Goal: Task Accomplishment & Management: Manage account settings

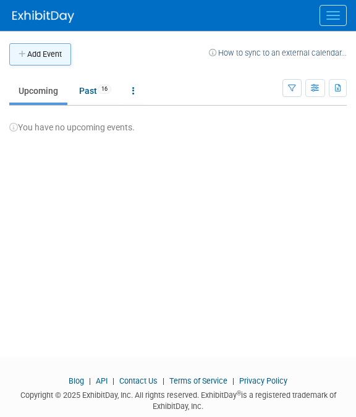
click at [43, 59] on button "Add Event" at bounding box center [40, 54] width 62 height 22
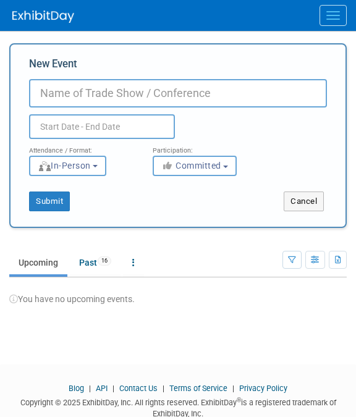
click at [164, 88] on input "New Event" at bounding box center [178, 93] width 298 height 28
type input "Lesbians Who Tech"
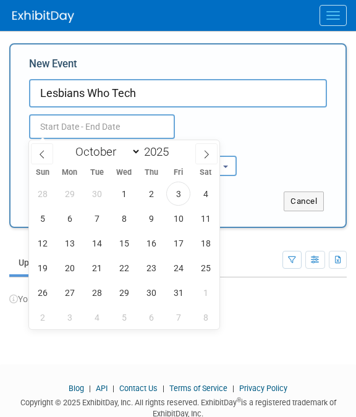
click at [119, 138] on body "Exhibit Control/Discover Events Add Event Bulk Upload Events Shareable Event Bo…" at bounding box center [178, 208] width 356 height 417
click at [68, 214] on span "6" at bounding box center [69, 218] width 24 height 24
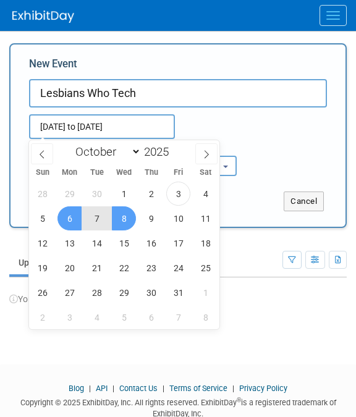
click at [126, 218] on span "8" at bounding box center [124, 218] width 24 height 24
type input "[DATE] to [DATE]"
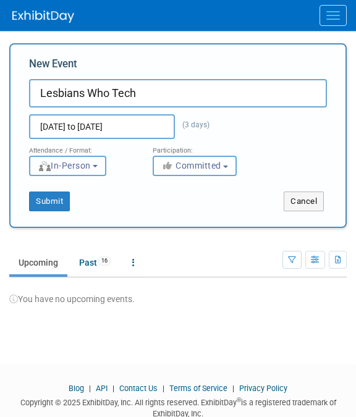
click at [99, 172] on button "In-Person" at bounding box center [67, 166] width 77 height 20
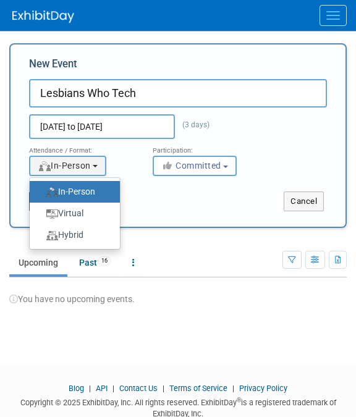
click at [107, 190] on label "In-Person" at bounding box center [72, 191] width 72 height 17
click at [41, 190] on input "In-Person" at bounding box center [37, 192] width 8 height 8
click at [186, 156] on button "Committed" at bounding box center [195, 166] width 84 height 20
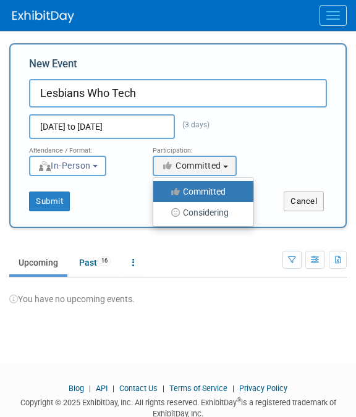
click at [282, 156] on div "Attendance / Format: <img src="https://www.exhibitday.com/Images/Format-InPerso…" at bounding box center [178, 157] width 316 height 37
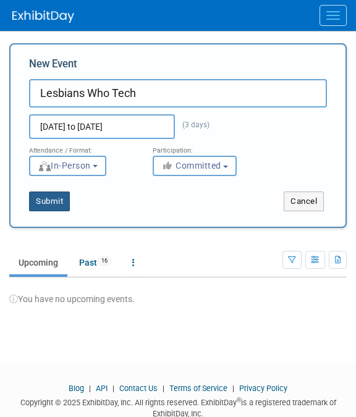
click at [57, 202] on button "Submit" at bounding box center [49, 202] width 41 height 20
type input "Lesbians Who Tech"
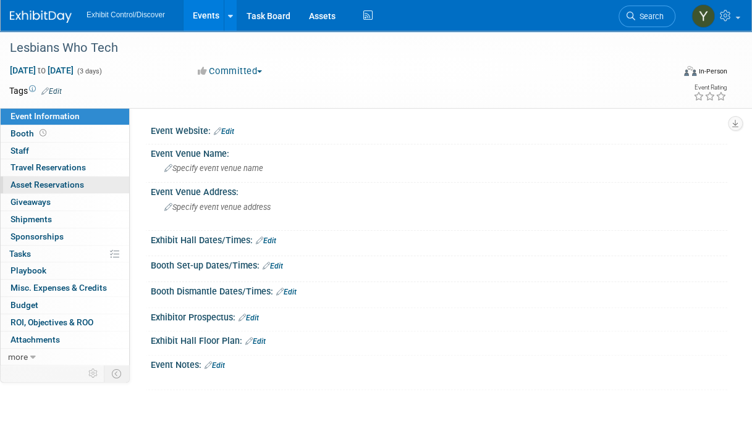
click at [58, 178] on link "0 Asset Reservations 0" at bounding box center [65, 185] width 128 height 17
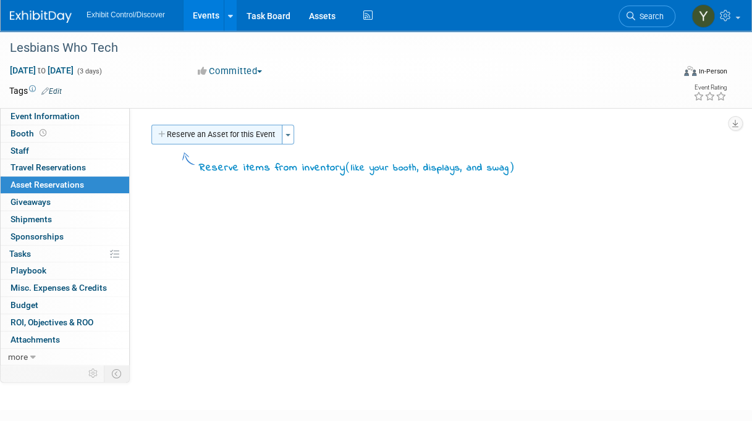
click at [253, 128] on button "Reserve an Asset for this Event" at bounding box center [216, 135] width 131 height 20
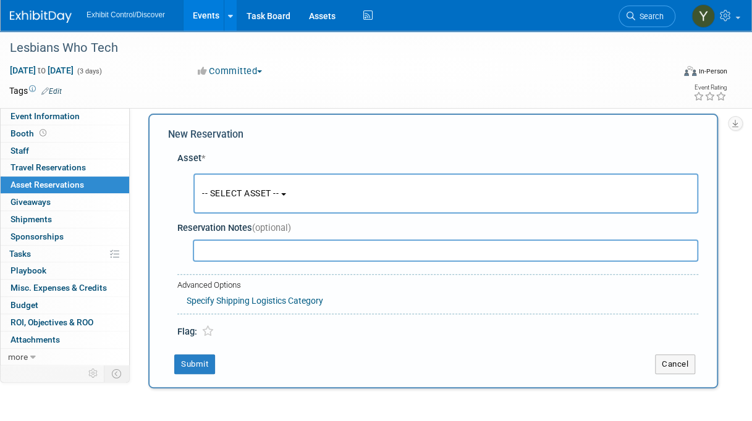
scroll to position [12, 0]
click at [325, 190] on button "-- SELECT ASSET --" at bounding box center [445, 193] width 505 height 40
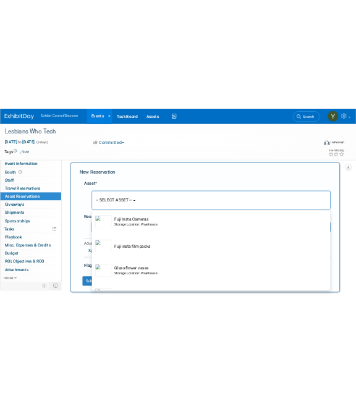
scroll to position [4570, 0]
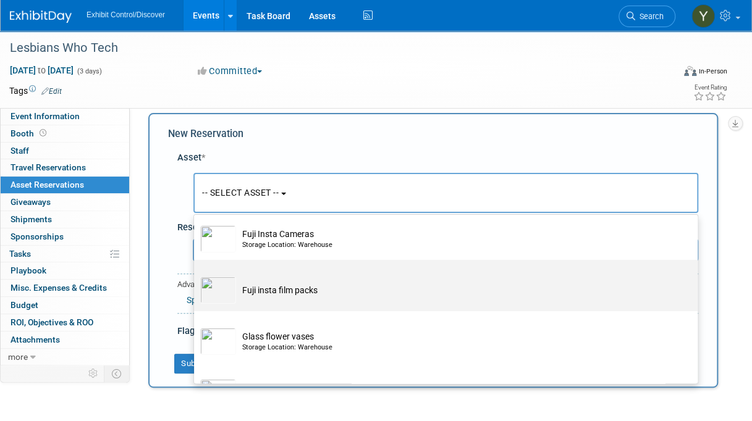
click at [297, 301] on td "Fuji insta film packs" at bounding box center [454, 290] width 437 height 27
click at [196, 275] on input "Fuji insta film packs" at bounding box center [192, 271] width 8 height 8
select select "10726157"
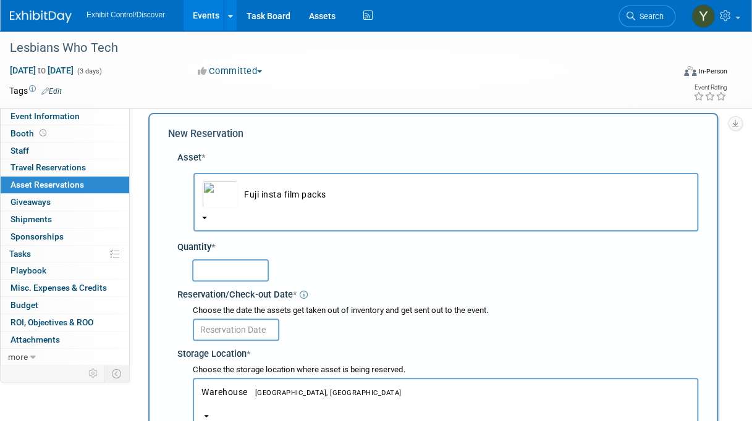
click at [227, 263] on input "text" at bounding box center [230, 270] width 77 height 22
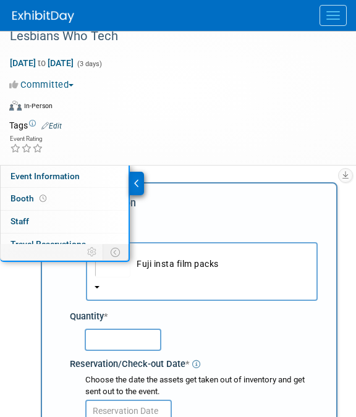
click at [230, 203] on div "New Reservation" at bounding box center [189, 203] width 257 height 14
click at [130, 335] on input "text" at bounding box center [123, 340] width 77 height 22
type input "21"
click at [38, 333] on div "Event Website: Edit Event Venue Name: Specify event venue name Event Venue Addr…" at bounding box center [180, 293] width 334 height 255
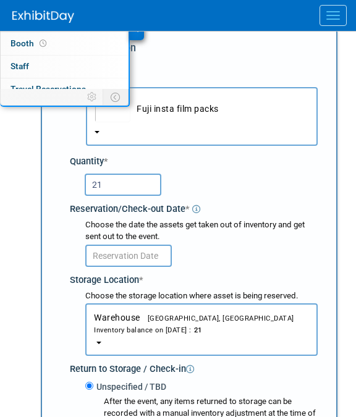
scroll to position [169, 0]
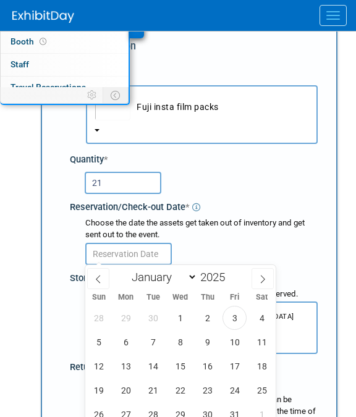
click at [127, 253] on input "text" at bounding box center [128, 254] width 86 height 22
click at [132, 340] on span "6" at bounding box center [126, 342] width 24 height 24
type input "[DATE]"
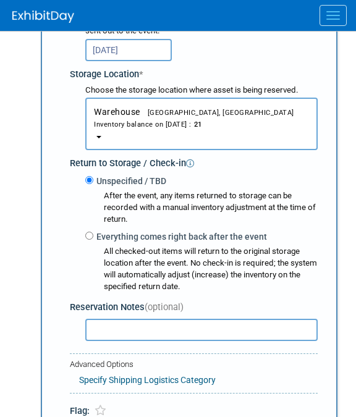
scroll to position [373, 0]
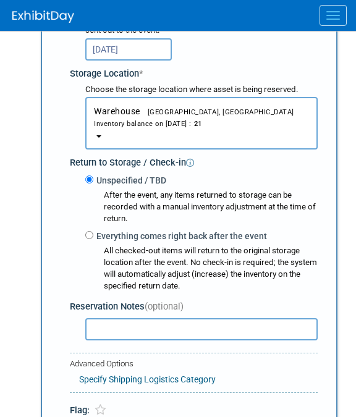
click at [104, 133] on button "Warehouse Bohemia, [GEOGRAPHIC_DATA] Inventory balance on [DATE] : 21" at bounding box center [201, 123] width 232 height 53
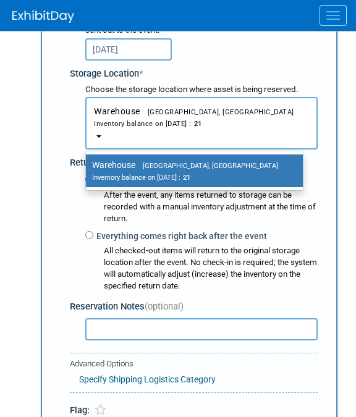
click at [104, 133] on button "Warehouse Bohemia, [GEOGRAPHIC_DATA] Inventory balance on [DATE] : 21" at bounding box center [201, 123] width 232 height 53
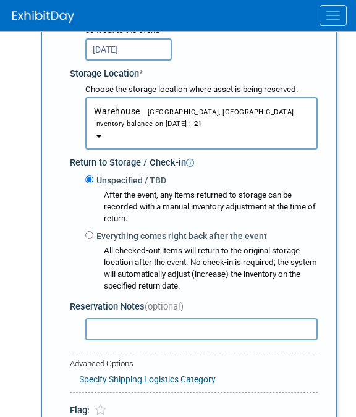
click at [204, 335] on input "text" at bounding box center [201, 329] width 232 height 22
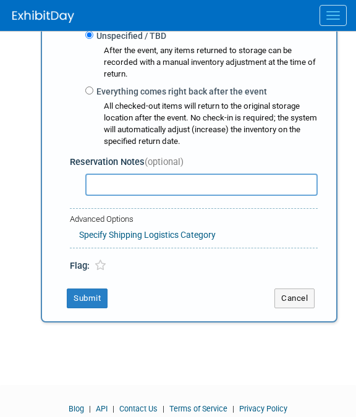
scroll to position [524, 0]
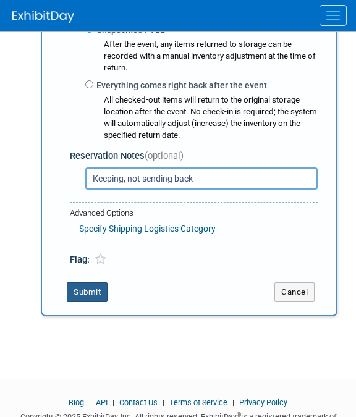
type input "Keeping, not sending back"
click at [92, 292] on button "Submit" at bounding box center [87, 292] width 41 height 20
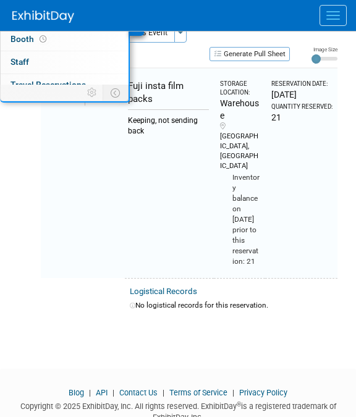
scroll to position [83, 0]
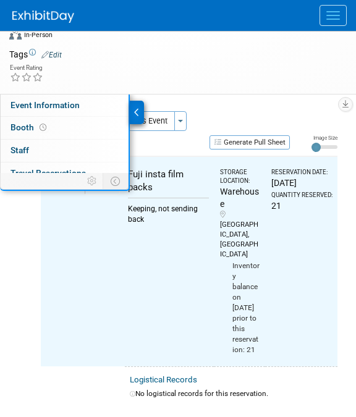
click at [205, 93] on div "Lesbians Who Tech [DATE] to [DATE] (3 days) [DATE] to [DATE] Committed Committe…" at bounding box center [178, 21] width 356 height 146
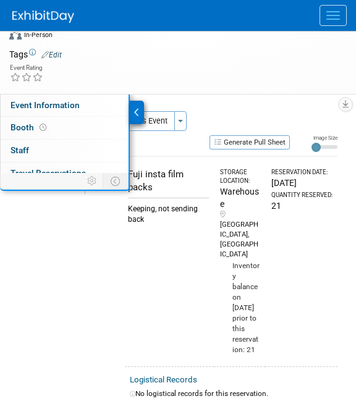
click at [133, 112] on div at bounding box center [137, 112] width 14 height 23
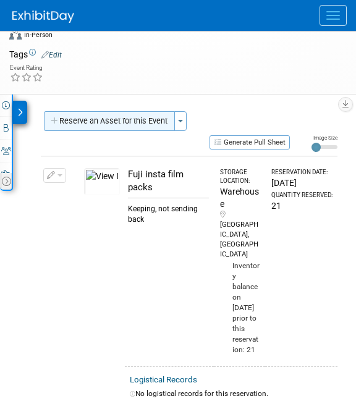
click at [135, 113] on button "Reserve an Asset for this Event" at bounding box center [109, 121] width 131 height 20
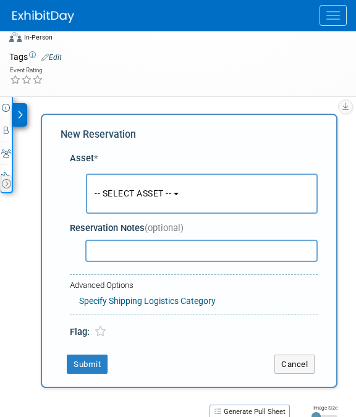
scroll to position [80, 0]
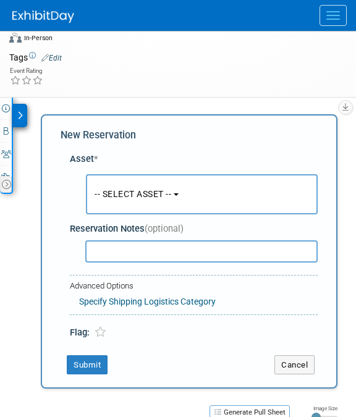
click at [158, 190] on span "-- SELECT ASSET --" at bounding box center [133, 194] width 77 height 10
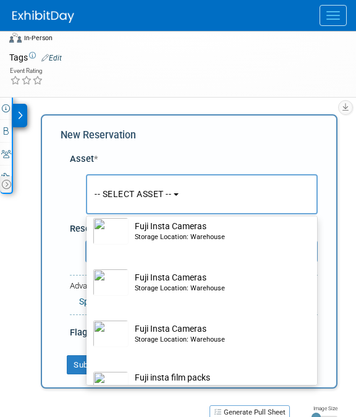
scroll to position [4475, 0]
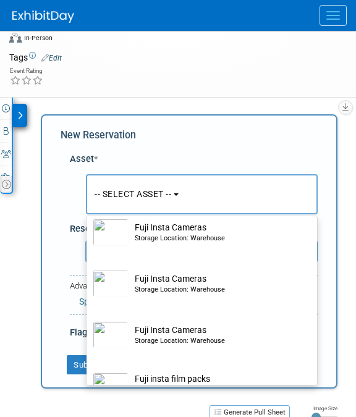
click at [206, 243] on div "Storage Location: Warehouse" at bounding box center [214, 239] width 158 height 10
click at [88, 217] on input "Fuji Insta Cameras Storage Location: Warehouse" at bounding box center [84, 213] width 8 height 8
select select "10726154"
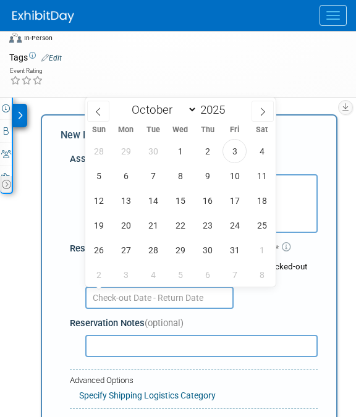
click at [169, 288] on input "text" at bounding box center [159, 298] width 148 height 22
click at [119, 185] on span "6" at bounding box center [126, 176] width 24 height 24
type input "[DATE]"
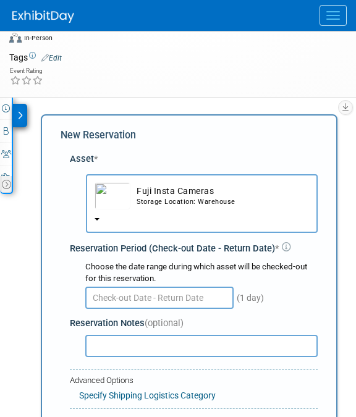
click at [308, 288] on div "(1 day)" at bounding box center [201, 297] width 232 height 24
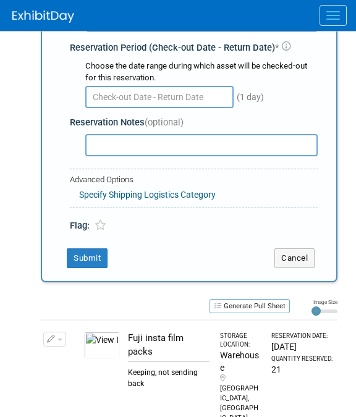
scroll to position [281, 0]
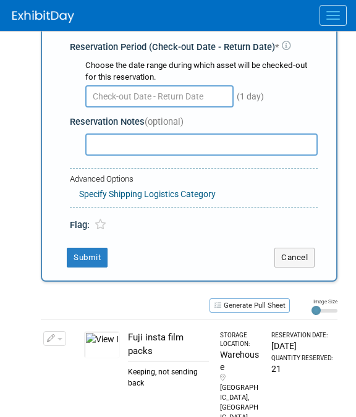
click at [162, 134] on input "text" at bounding box center [201, 144] width 232 height 22
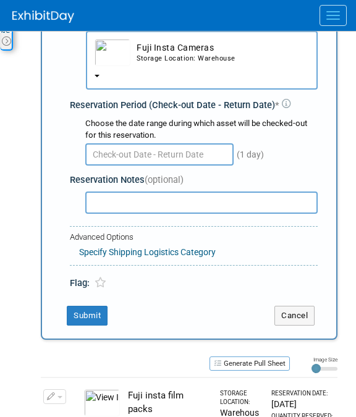
scroll to position [222, 0]
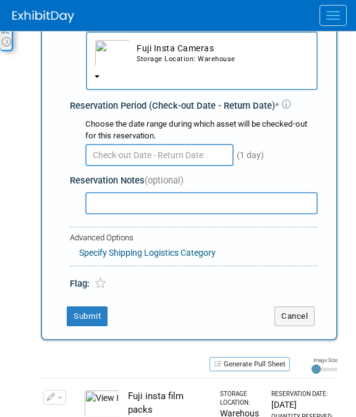
click at [183, 154] on input "text" at bounding box center [159, 155] width 148 height 22
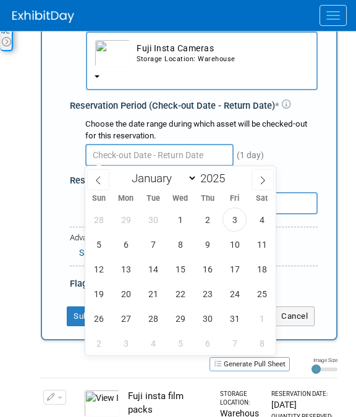
click at [119, 77] on button "Fuji Insta Cameras Storage Location: Warehouse" at bounding box center [202, 61] width 232 height 59
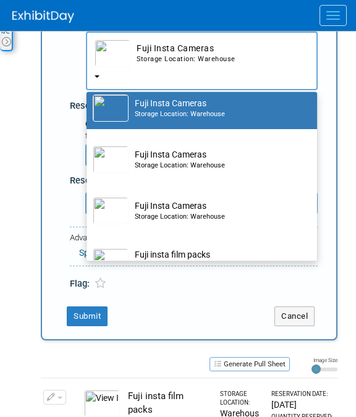
click at [324, 122] on div "New Reservation Asset * -- SELECT ASSET -- <table style='display: inline-block;…" at bounding box center [189, 156] width 297 height 369
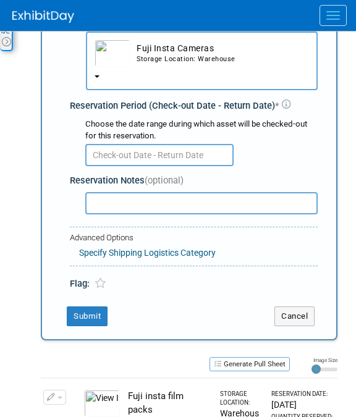
click at [172, 144] on input "text" at bounding box center [159, 155] width 148 height 22
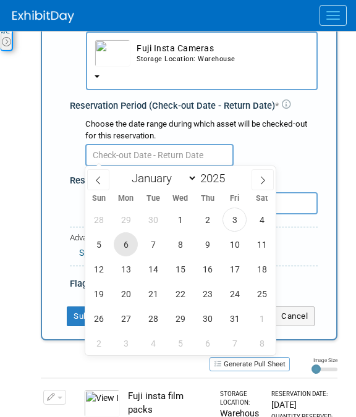
click at [133, 245] on span "6" at bounding box center [126, 244] width 24 height 24
type input "[DATE]"
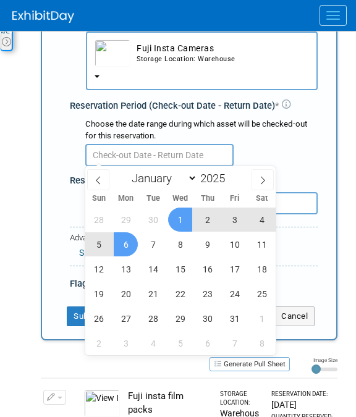
click at [298, 145] on div at bounding box center [201, 154] width 232 height 24
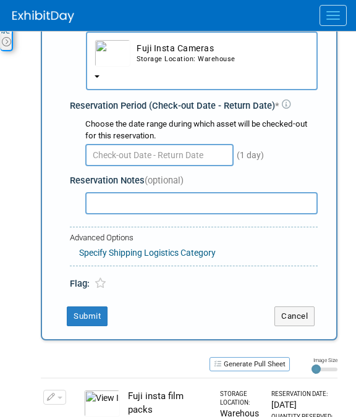
click at [153, 204] on input "text" at bounding box center [201, 203] width 232 height 22
click at [153, 204] on input "Keeping, not returning" at bounding box center [201, 203] width 232 height 22
type input "Keeping, not returning"
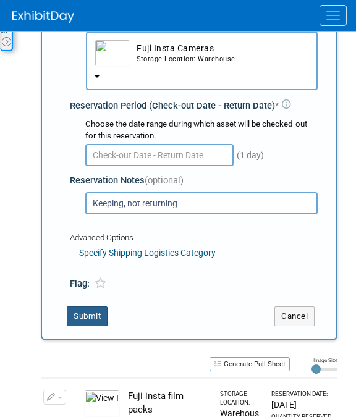
click at [88, 311] on button "Submit" at bounding box center [87, 316] width 41 height 20
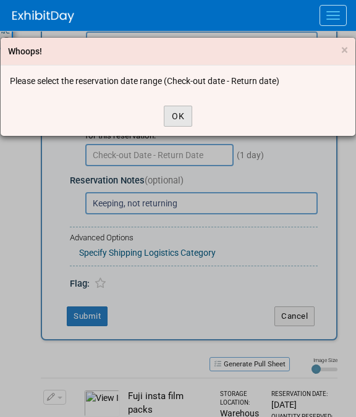
click at [183, 113] on button "OK" at bounding box center [178, 116] width 28 height 21
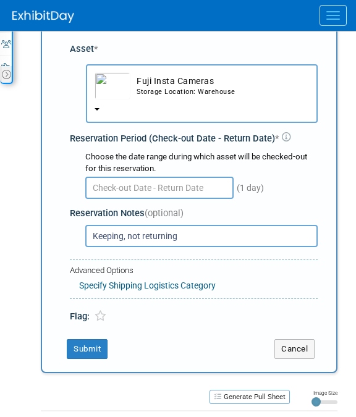
scroll to position [189, 0]
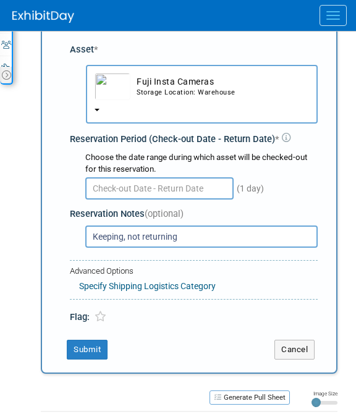
click at [214, 177] on input "text" at bounding box center [159, 188] width 148 height 22
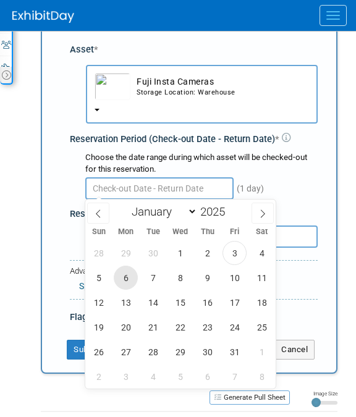
click at [132, 276] on span "6" at bounding box center [126, 278] width 24 height 24
type input "[DATE]"
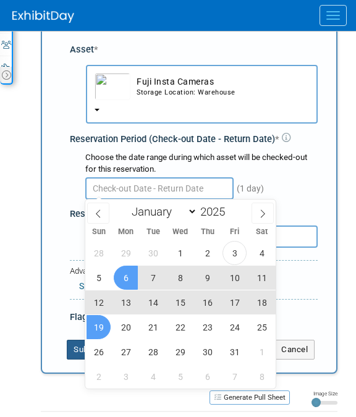
click at [75, 347] on button "Submit" at bounding box center [87, 350] width 41 height 20
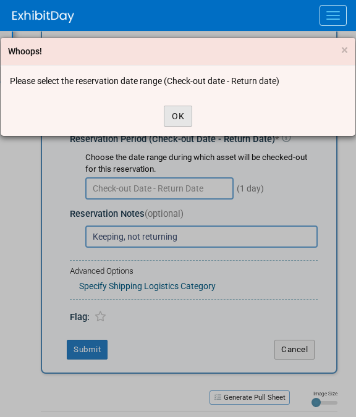
click at [180, 106] on button "OK" at bounding box center [178, 116] width 28 height 21
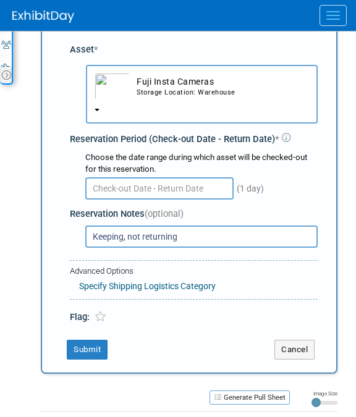
click at [188, 177] on input "text" at bounding box center [159, 188] width 148 height 22
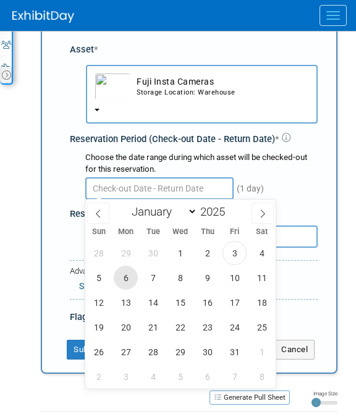
click at [129, 277] on span "6" at bounding box center [126, 278] width 24 height 24
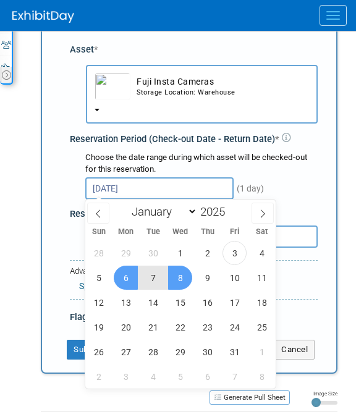
click at [184, 276] on span "8" at bounding box center [180, 278] width 24 height 24
type input "[DATE] to [DATE]"
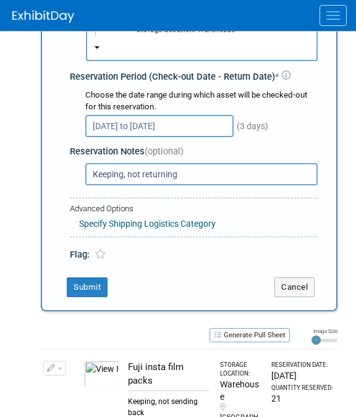
scroll to position [252, 0]
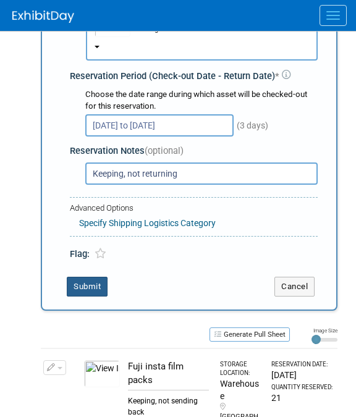
click at [90, 281] on button "Submit" at bounding box center [87, 287] width 41 height 20
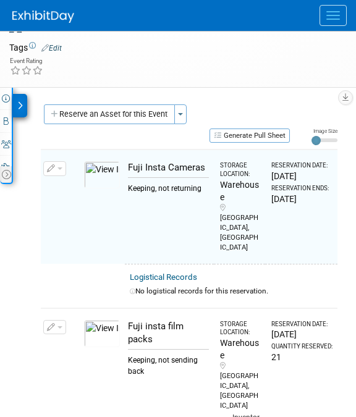
scroll to position [83, 0]
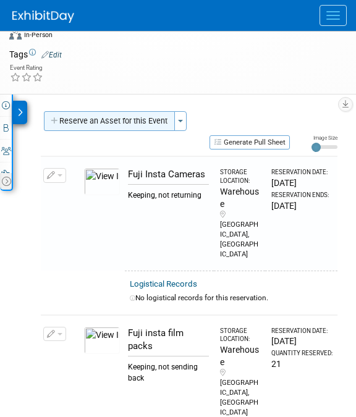
click at [135, 118] on button "Reserve an Asset for this Event" at bounding box center [109, 121] width 131 height 20
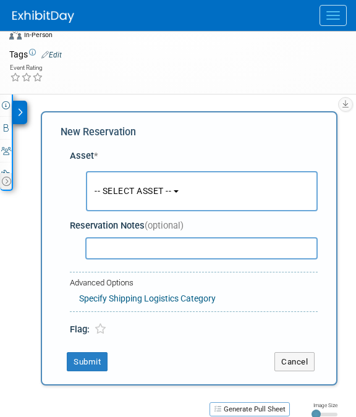
scroll to position [80, 0]
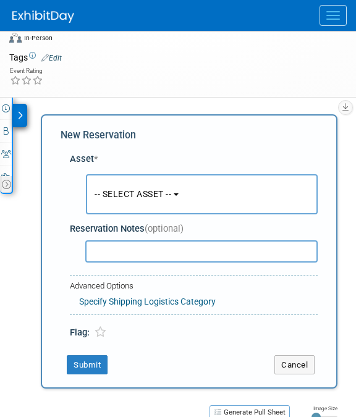
click at [169, 189] on span "-- SELECT ASSET --" at bounding box center [133, 194] width 77 height 10
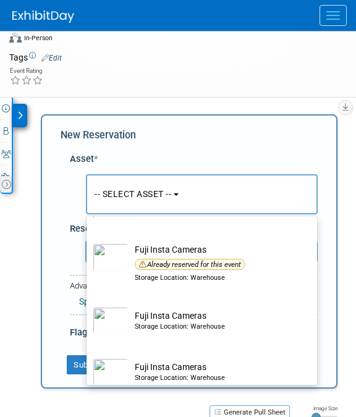
scroll to position [4451, 0]
click at [179, 324] on td "Fuji Insta Cameras Storage Location: Warehouse" at bounding box center [210, 319] width 164 height 27
click at [88, 305] on input "Fuji Insta Cameras Storage Location: Warehouse" at bounding box center [84, 301] width 8 height 8
select select "10726153"
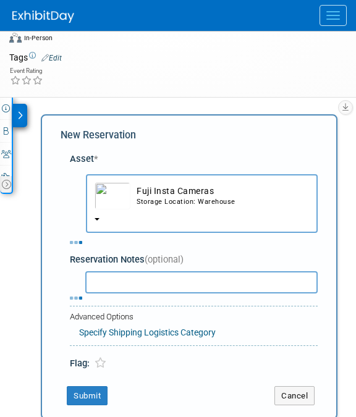
select select "9"
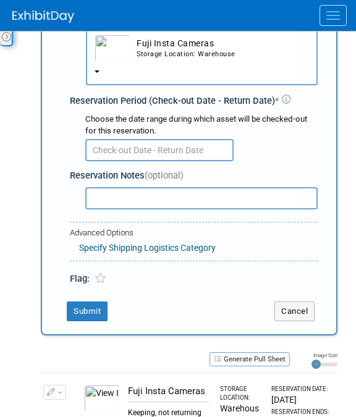
scroll to position [228, 0]
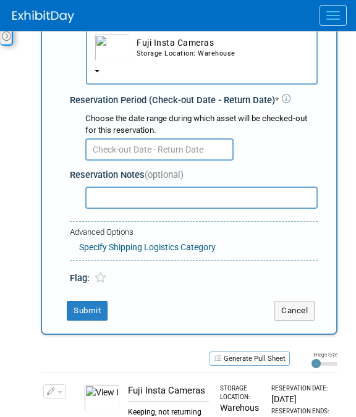
click at [172, 156] on input "text" at bounding box center [159, 149] width 148 height 22
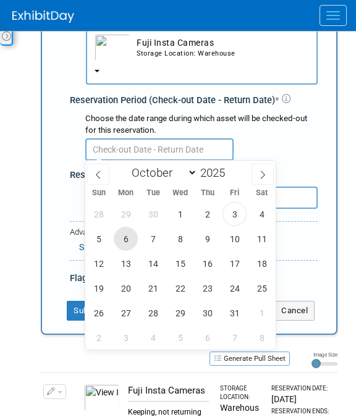
click at [129, 240] on span "6" at bounding box center [126, 239] width 24 height 24
type input "[DATE]"
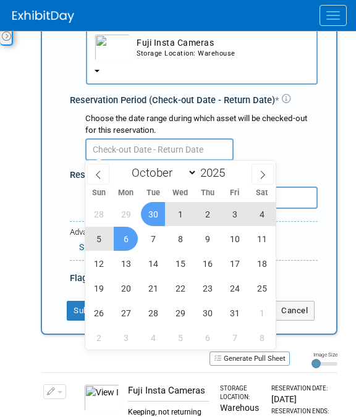
click at [272, 159] on div at bounding box center [201, 149] width 232 height 24
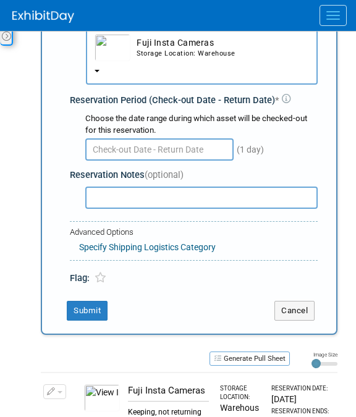
click at [208, 203] on input "text" at bounding box center [201, 198] width 232 height 22
paste input "Keeping, not returning"
type input "Keeping, not returning"
click at [93, 310] on button "Submit" at bounding box center [87, 311] width 41 height 20
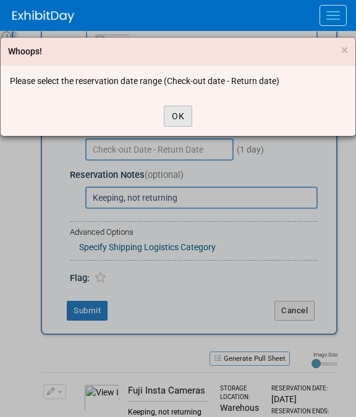
click at [179, 106] on button "OK" at bounding box center [178, 116] width 28 height 21
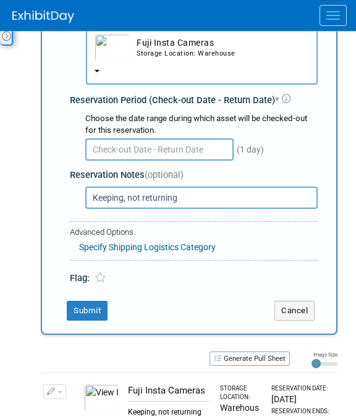
click at [186, 137] on div "(1 day)" at bounding box center [201, 149] width 232 height 24
click at [187, 138] on input "text" at bounding box center [159, 149] width 148 height 22
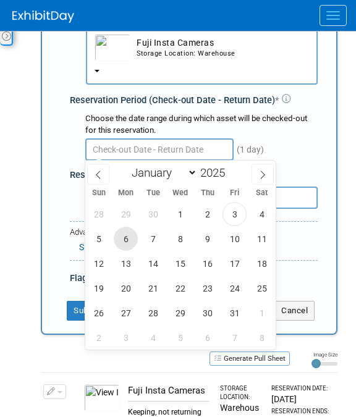
click at [130, 238] on span "6" at bounding box center [126, 239] width 24 height 24
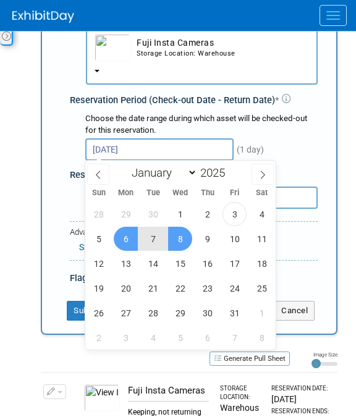
click at [185, 238] on span "8" at bounding box center [180, 239] width 24 height 24
type input "[DATE] to [DATE]"
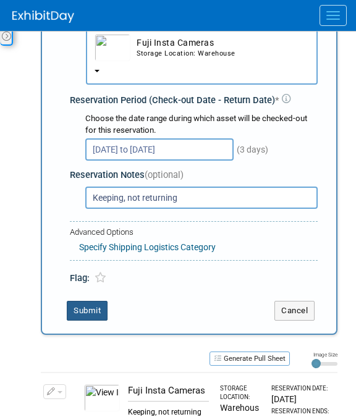
click at [91, 307] on button "Submit" at bounding box center [87, 311] width 41 height 20
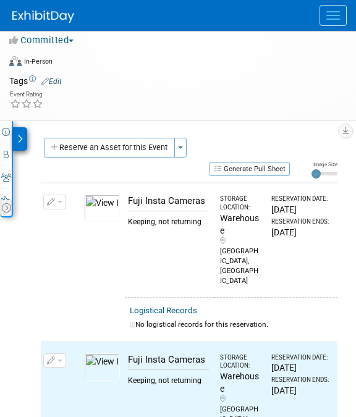
scroll to position [0, 0]
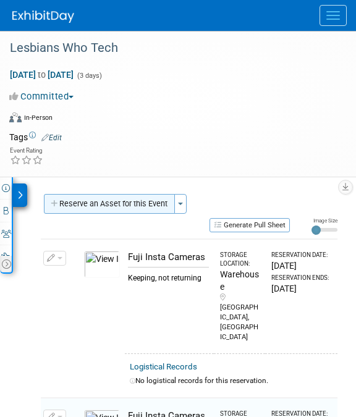
click at [131, 211] on button "Reserve an Asset for this Event" at bounding box center [109, 204] width 131 height 20
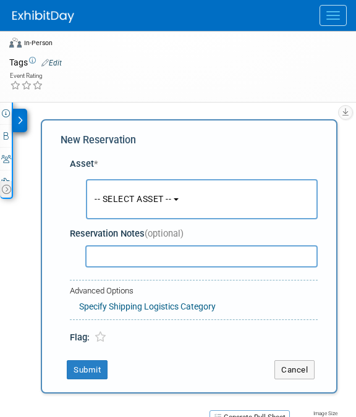
scroll to position [80, 0]
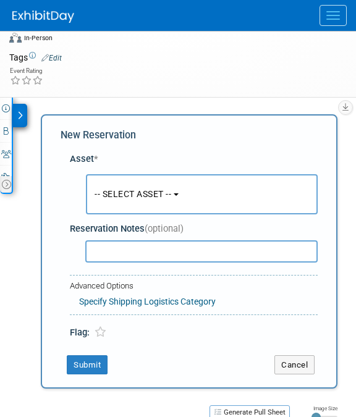
click at [159, 209] on button "-- SELECT ASSET --" at bounding box center [202, 194] width 232 height 40
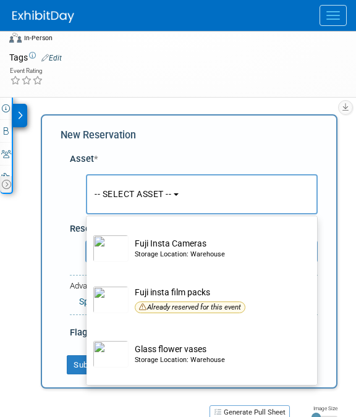
scroll to position [4533, 0]
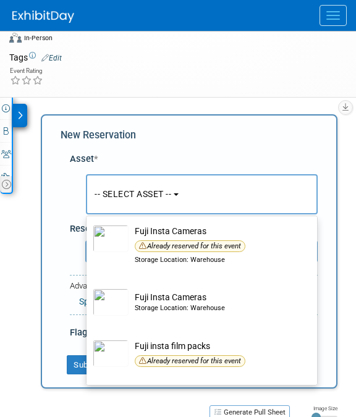
click at [209, 314] on td "Fuji Insta Cameras Storage Location: Warehouse" at bounding box center [210, 301] width 164 height 27
click at [88, 287] on input "Fuji Insta Cameras Storage Location: Warehouse" at bounding box center [84, 283] width 8 height 8
select select "10726152"
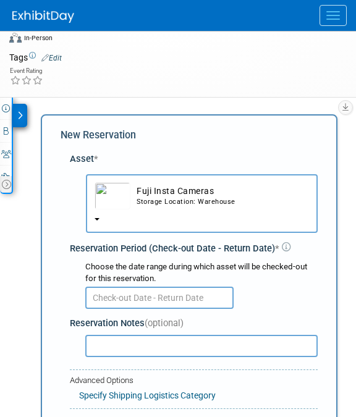
click at [191, 301] on input "text" at bounding box center [159, 298] width 148 height 22
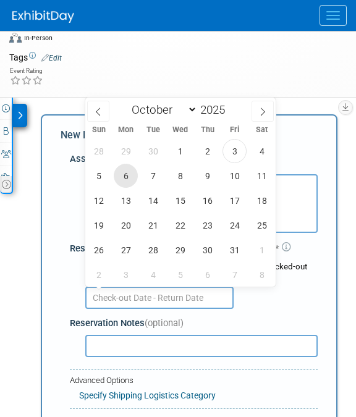
click at [133, 178] on span "6" at bounding box center [126, 176] width 24 height 24
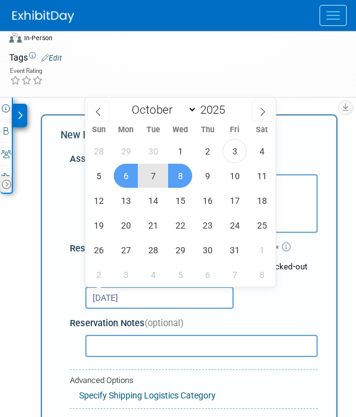
click at [174, 175] on span "8" at bounding box center [180, 176] width 24 height 24
type input "[DATE] to [DATE]"
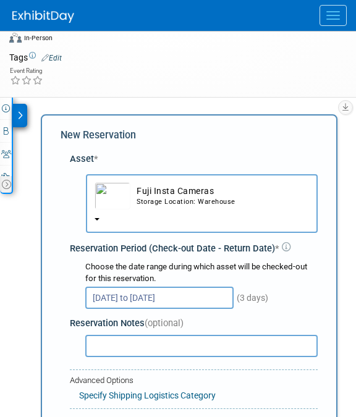
click at [180, 342] on input "text" at bounding box center [201, 346] width 232 height 22
paste input "Keeping, not returning"
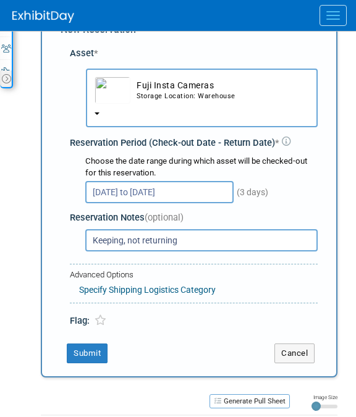
scroll to position [187, 0]
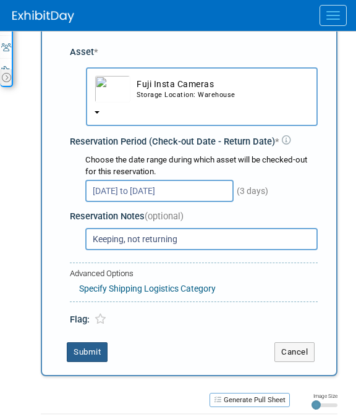
type input "Keeping, not returning"
click at [83, 351] on button "Submit" at bounding box center [87, 352] width 41 height 20
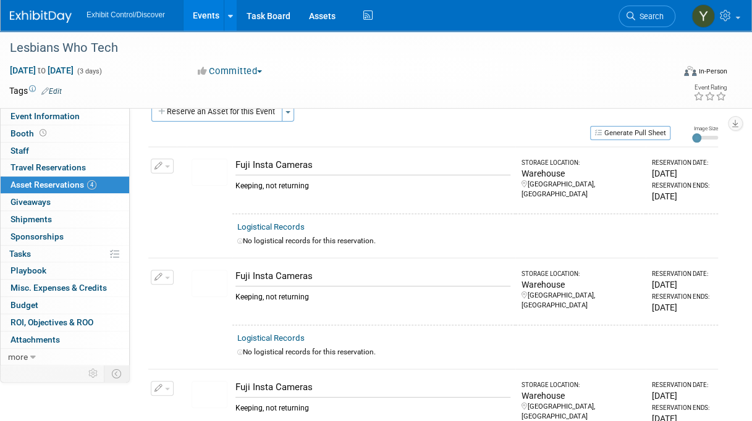
scroll to position [0, 0]
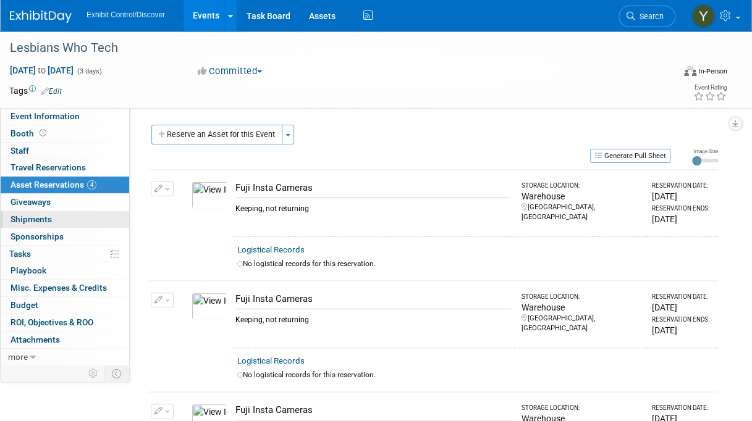
click at [49, 214] on span "Shipments 0" at bounding box center [31, 219] width 41 height 10
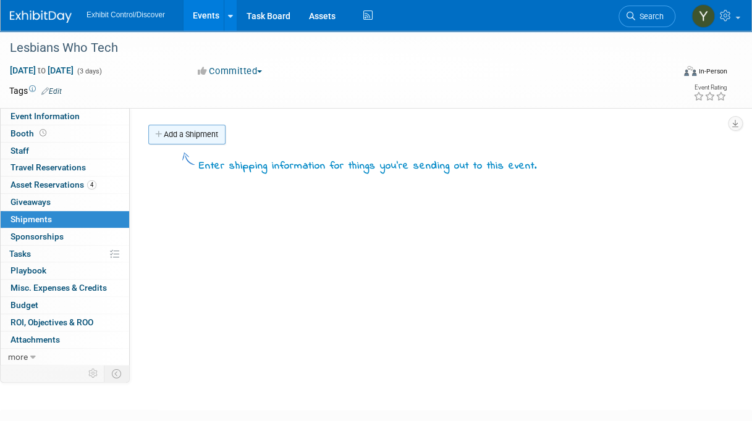
click at [173, 135] on link "Add a Shipment" at bounding box center [186, 135] width 77 height 20
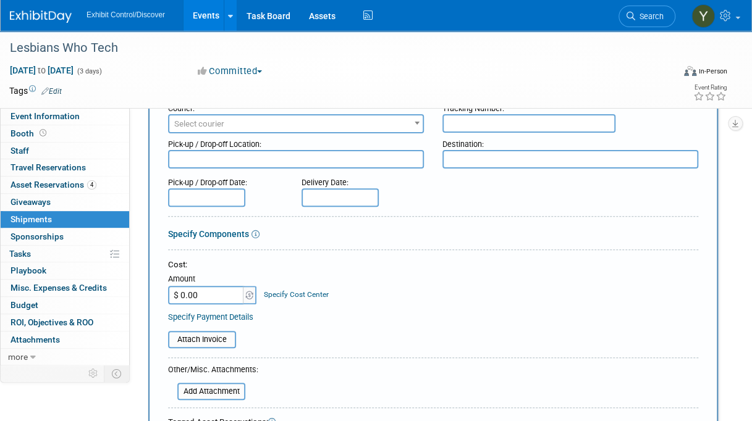
scroll to position [143, 0]
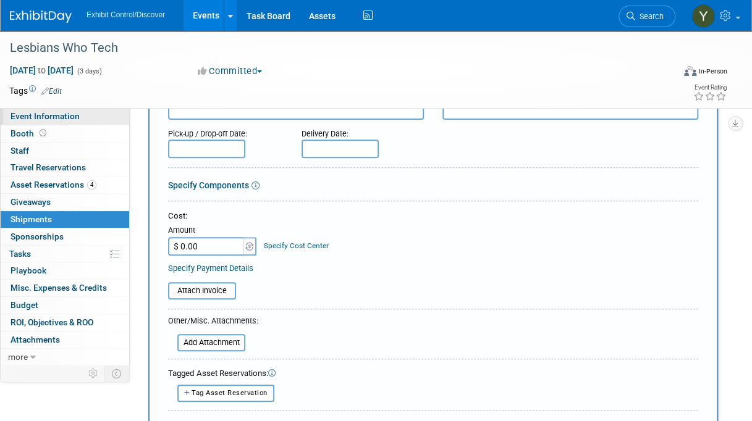
click at [58, 115] on span "Event Information" at bounding box center [45, 116] width 69 height 10
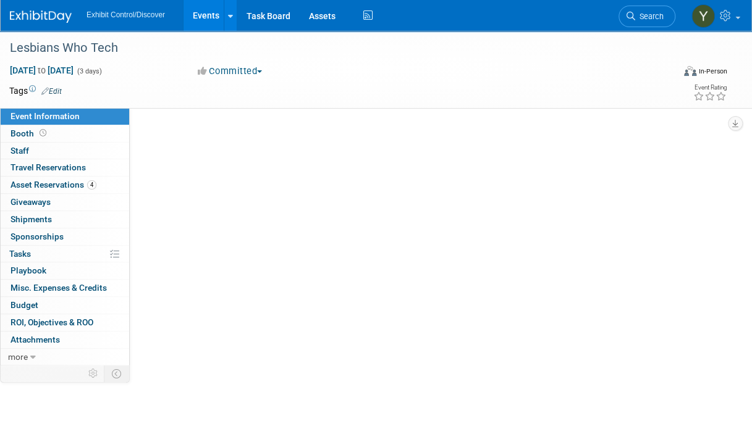
scroll to position [0, 0]
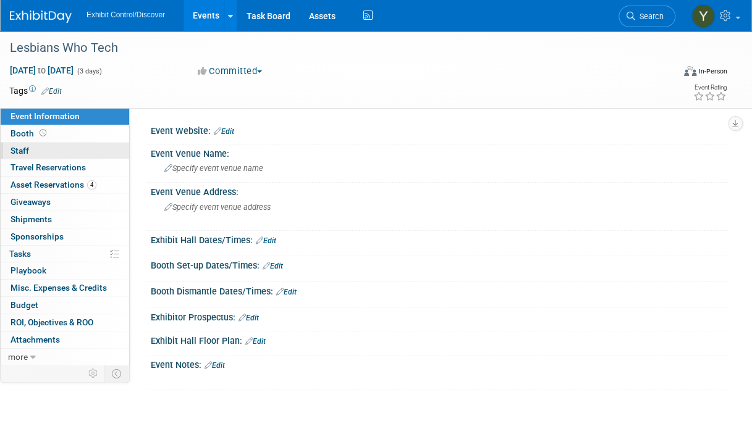
click at [59, 151] on link "0 Staff 0" at bounding box center [65, 151] width 128 height 17
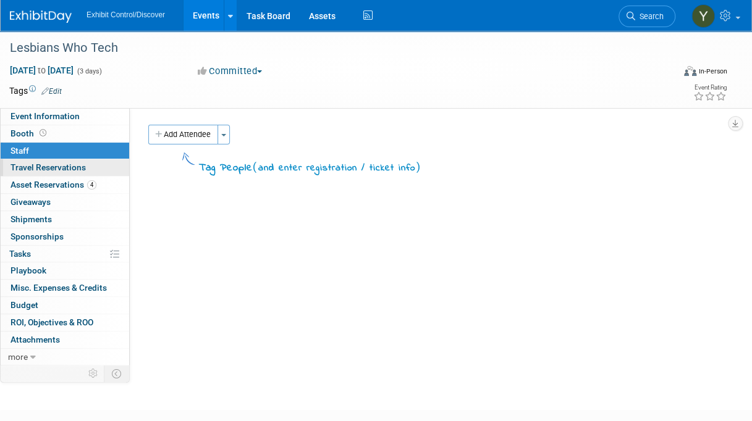
click at [67, 167] on span "Travel Reservations 0" at bounding box center [48, 167] width 75 height 10
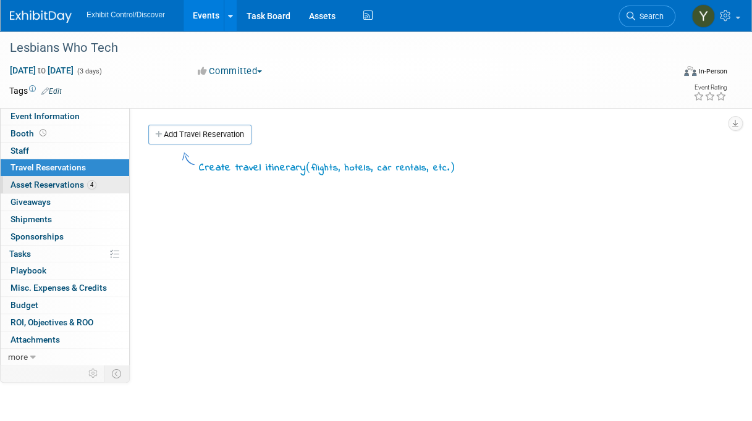
click at [62, 187] on span "Asset Reservations 4" at bounding box center [54, 185] width 86 height 10
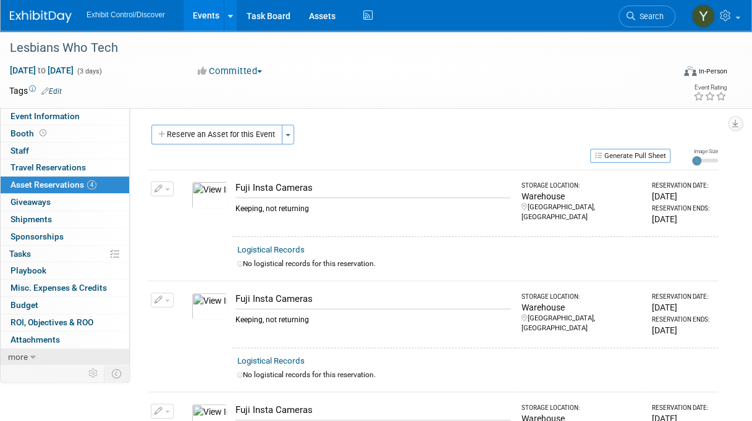
click at [32, 353] on icon at bounding box center [33, 357] width 6 height 9
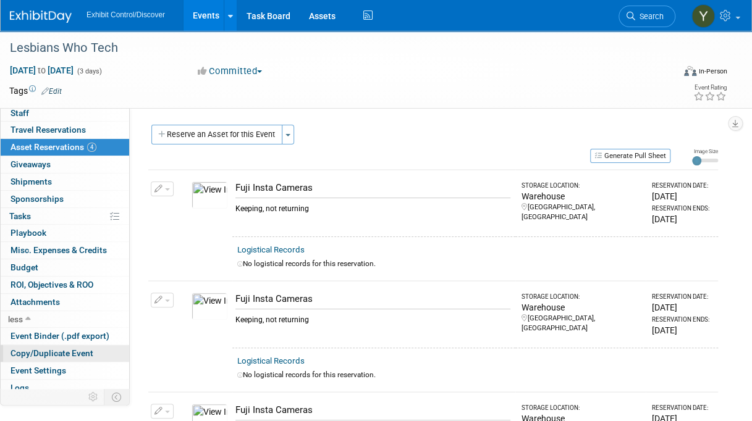
scroll to position [58, 0]
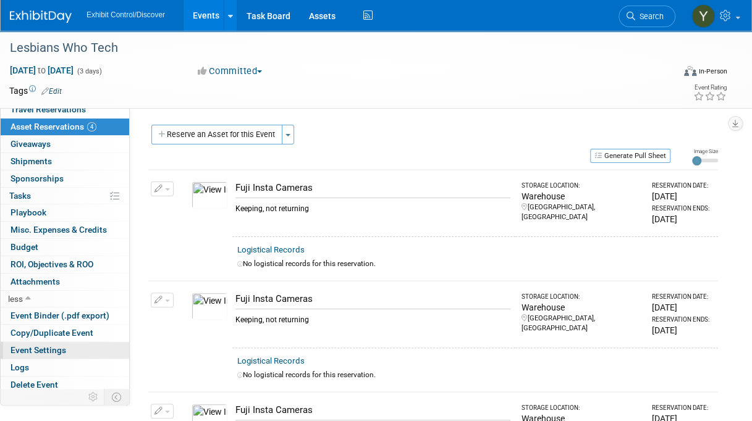
click at [61, 345] on span "Event Settings" at bounding box center [39, 350] width 56 height 10
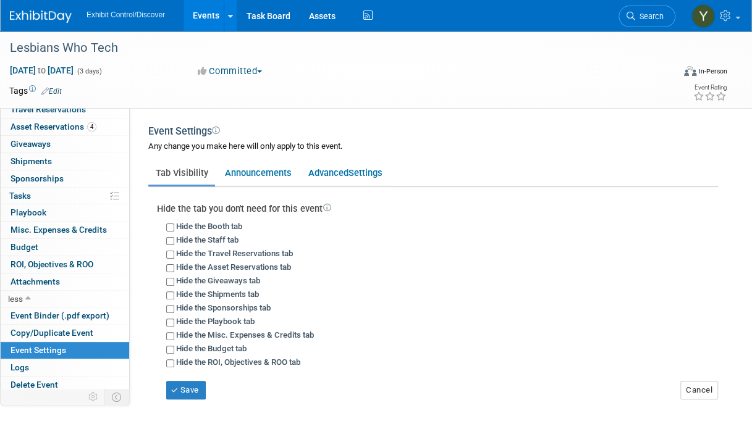
scroll to position [0, 0]
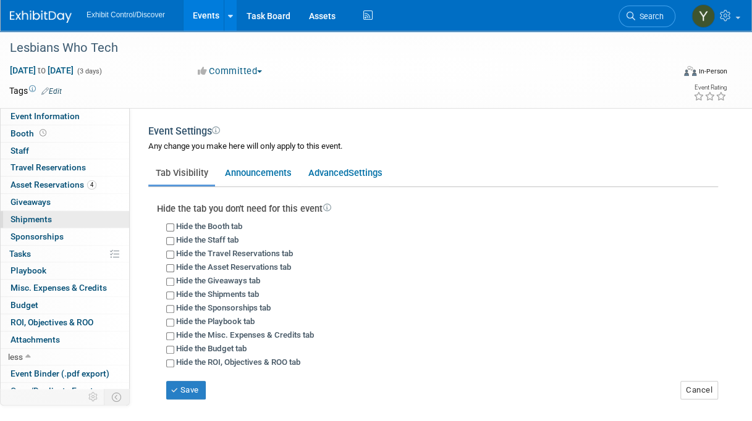
click at [61, 211] on link "0 Shipments 0" at bounding box center [65, 219] width 128 height 17
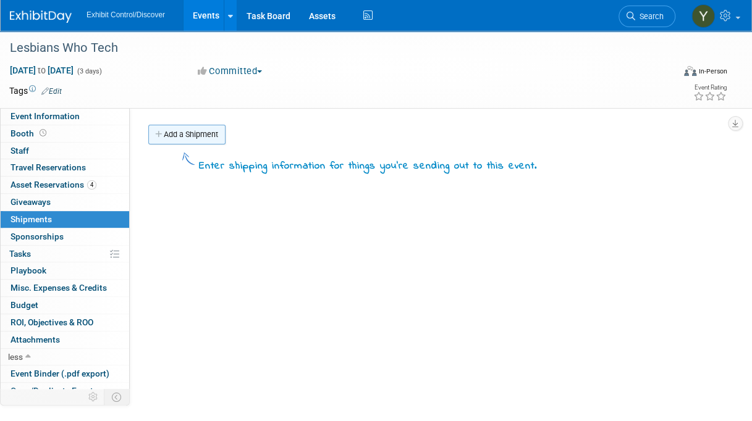
click at [161, 138] on link "Add a Shipment" at bounding box center [186, 135] width 77 height 20
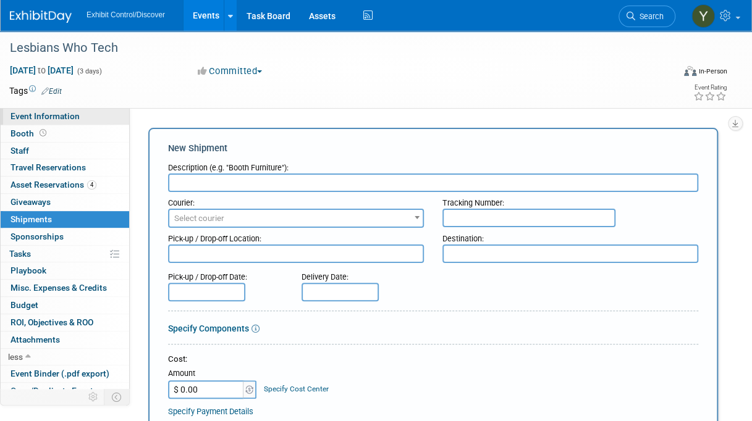
click at [54, 117] on span "Event Information" at bounding box center [45, 116] width 69 height 10
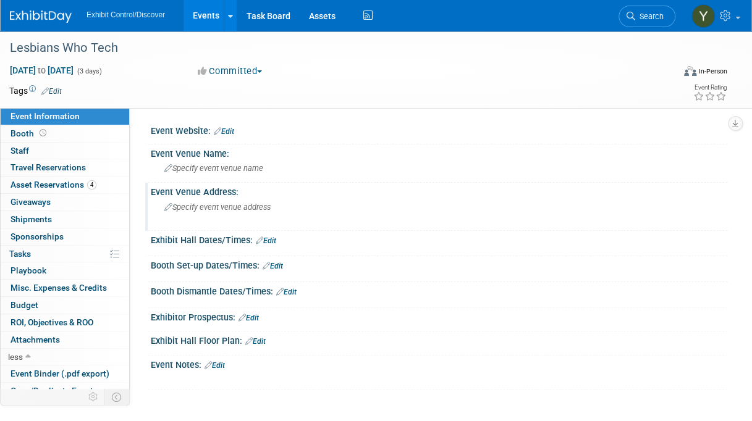
click at [221, 208] on span "Specify event venue address" at bounding box center [217, 207] width 106 height 9
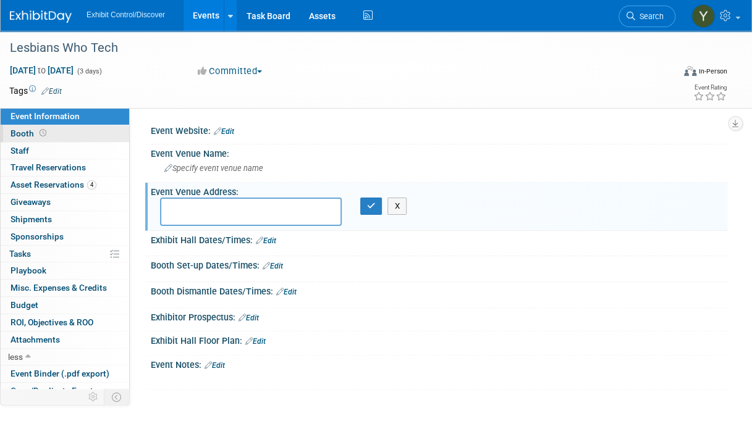
click at [59, 133] on link "Booth" at bounding box center [65, 133] width 128 height 17
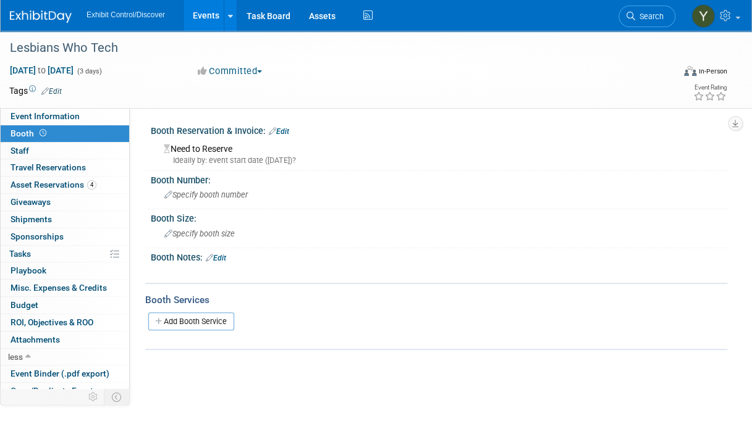
click at [211, 11] on link "Events" at bounding box center [205, 15] width 45 height 31
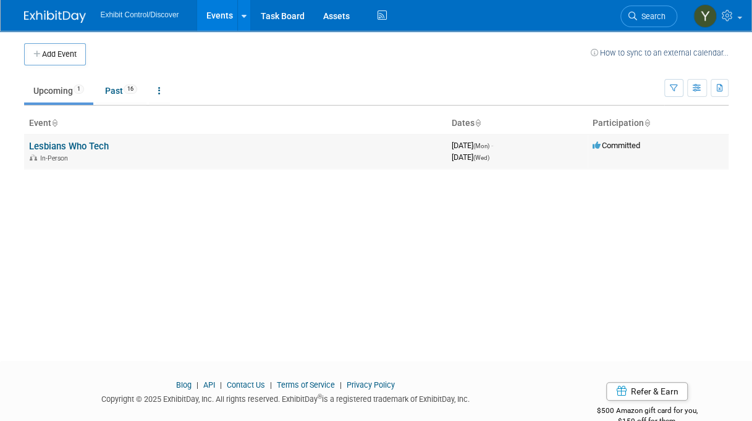
click at [89, 148] on link "Lesbians Who Tech" at bounding box center [69, 146] width 80 height 11
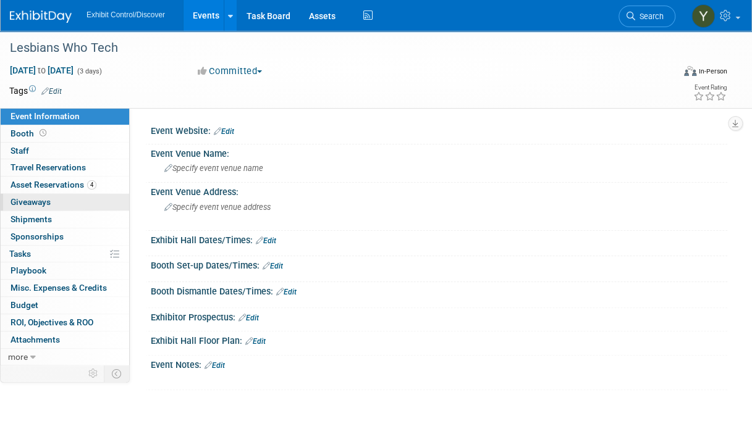
click at [72, 201] on link "0 Giveaways 0" at bounding box center [65, 202] width 128 height 17
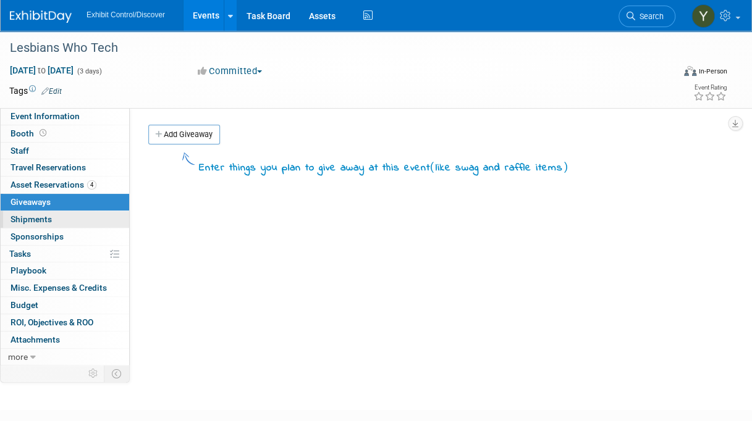
click at [51, 218] on link "0 Shipments 0" at bounding box center [65, 219] width 128 height 17
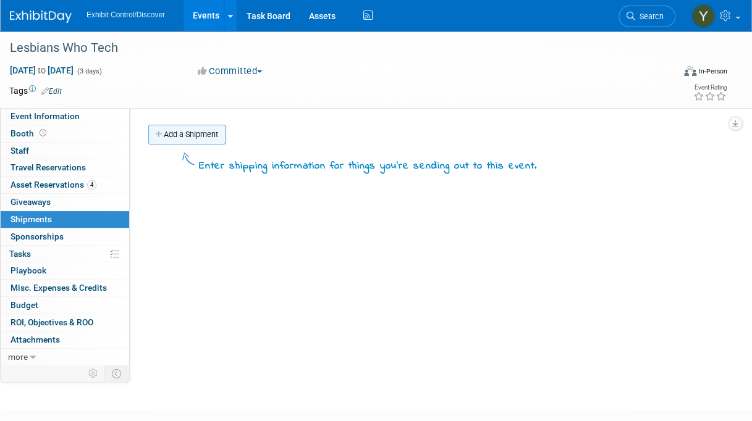
click at [184, 133] on link "Add a Shipment" at bounding box center [186, 135] width 77 height 20
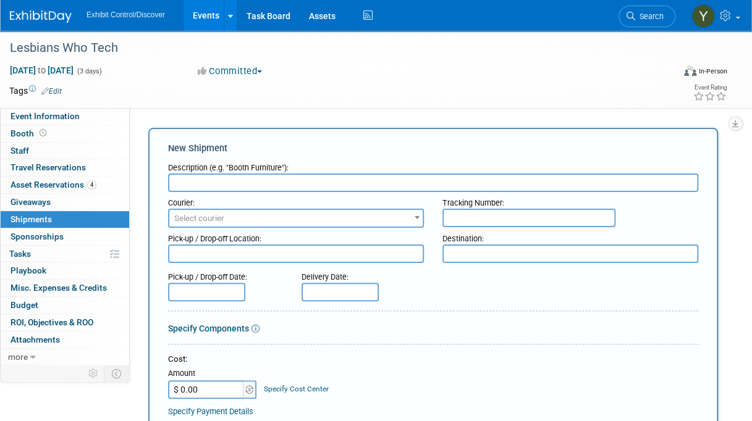
click at [228, 179] on input "text" at bounding box center [433, 183] width 530 height 19
type input "Cameras + Film Packs"
click at [304, 218] on span "Select courier" at bounding box center [295, 218] width 253 height 17
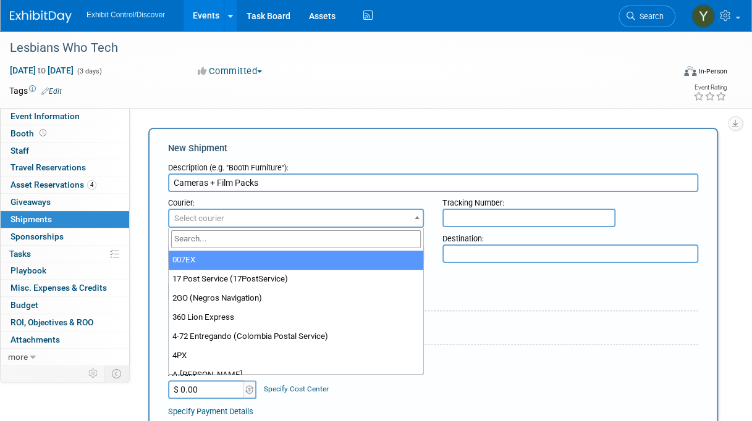
click at [465, 266] on div "Pick-up / Drop-off Date: Delivery Date:" at bounding box center [433, 283] width 549 height 35
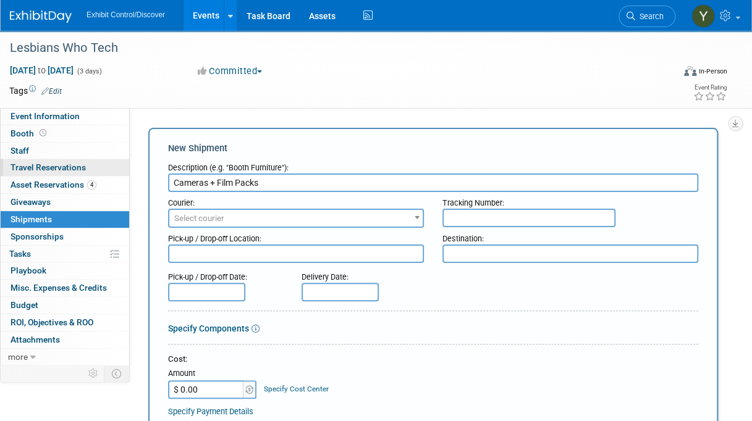
click at [69, 163] on span "Travel Reservations 0" at bounding box center [48, 167] width 75 height 10
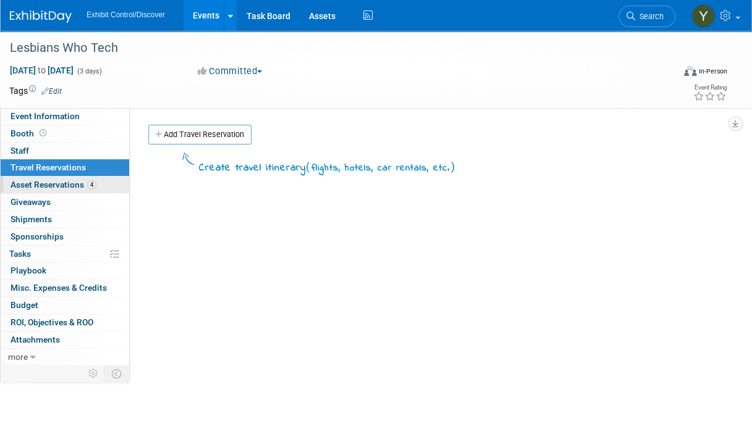
click at [48, 177] on link "4 Asset Reservations 4" at bounding box center [65, 185] width 128 height 17
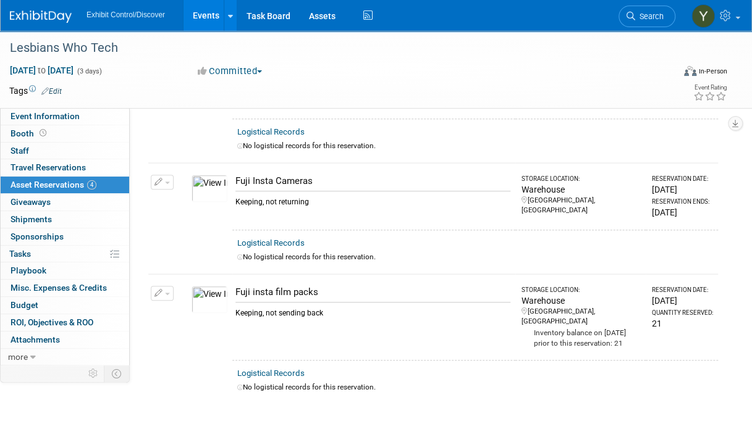
scroll to position [331, 0]
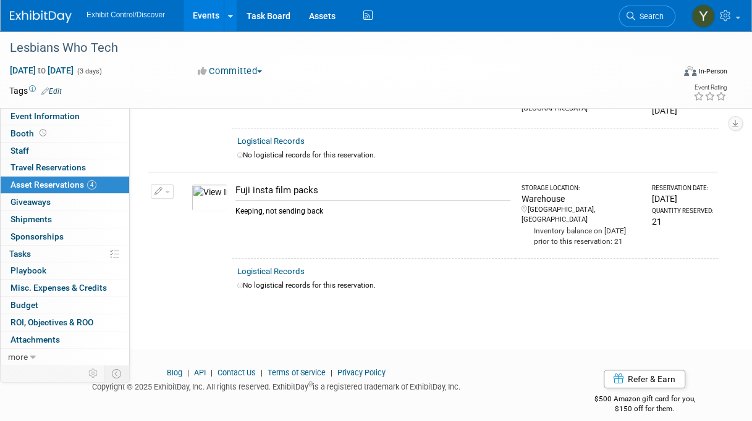
click at [284, 267] on link "Logistical Records" at bounding box center [270, 271] width 67 height 9
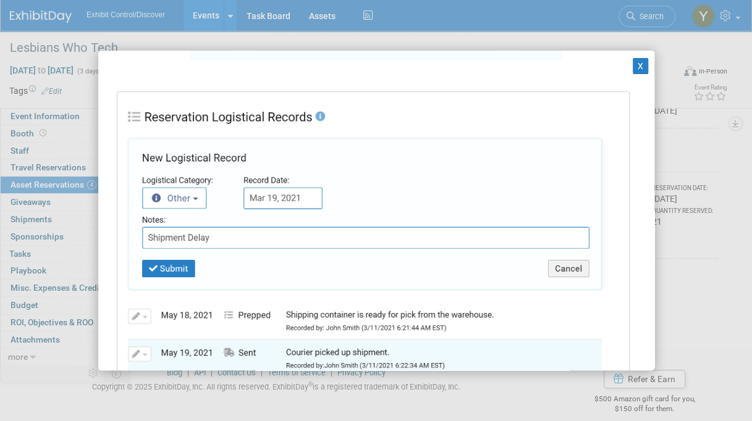
scroll to position [586, 0]
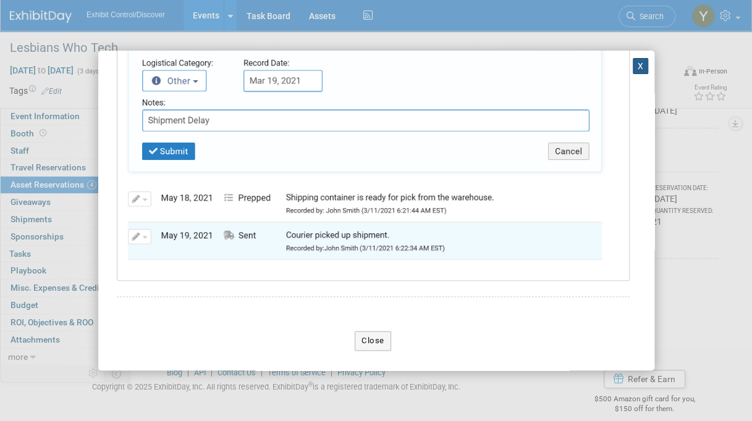
click at [633, 62] on button "X" at bounding box center [641, 66] width 16 height 16
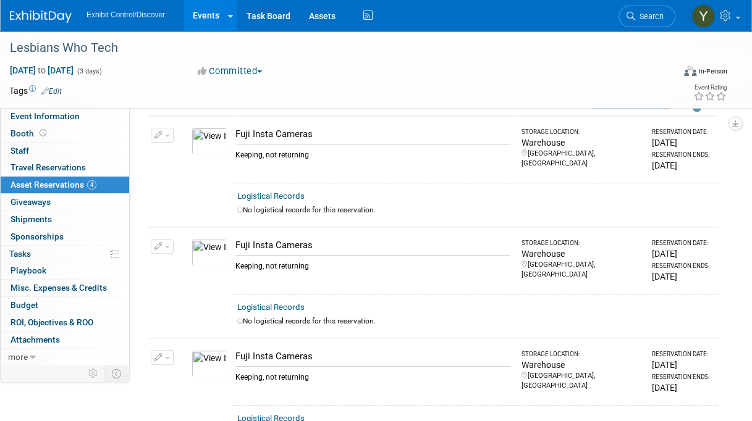
scroll to position [0, 0]
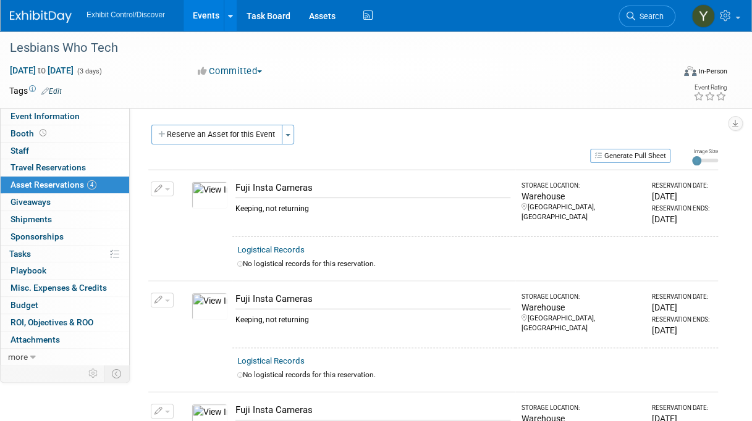
click at [157, 182] on button "button" at bounding box center [162, 189] width 23 height 15
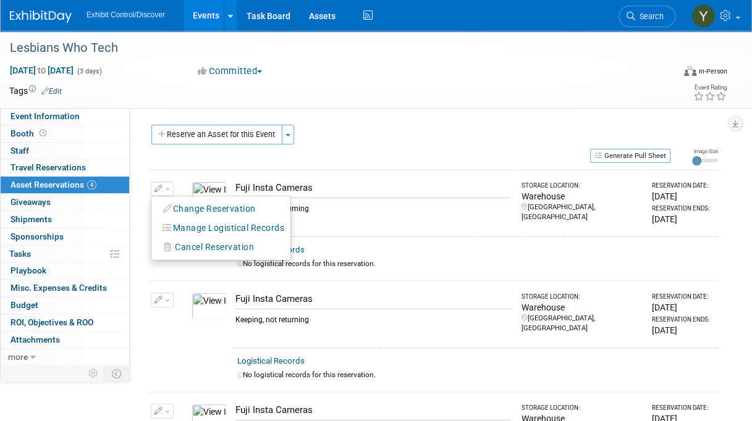
click at [437, 104] on div "Lesbians Who Tech [DATE] to [DATE] (3 days) [DATE] to [DATE] Committed Committe…" at bounding box center [376, 69] width 752 height 77
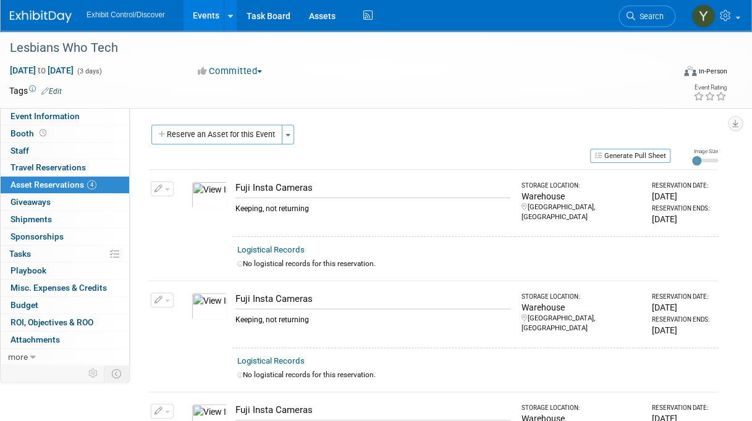
click at [54, 87] on link "Edit" at bounding box center [51, 91] width 20 height 9
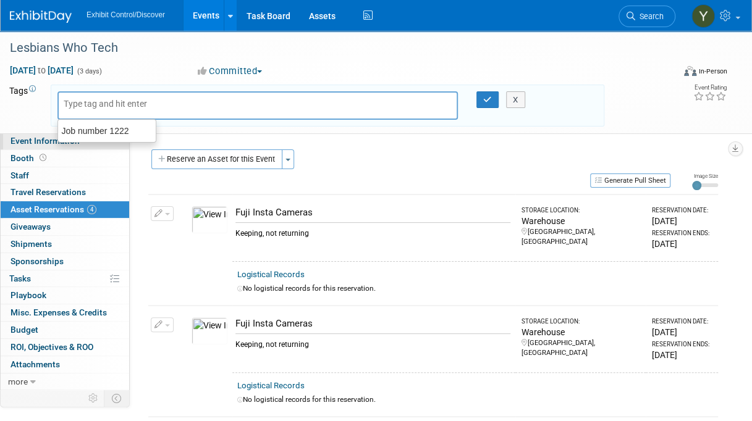
click at [42, 144] on span "Event Information" at bounding box center [45, 141] width 69 height 10
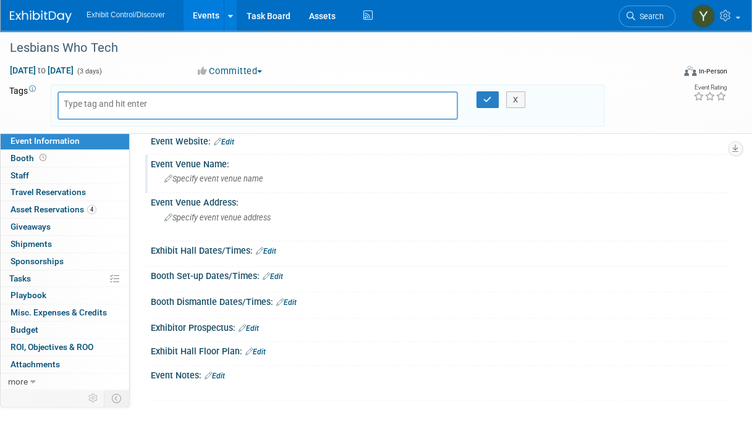
scroll to position [12, 0]
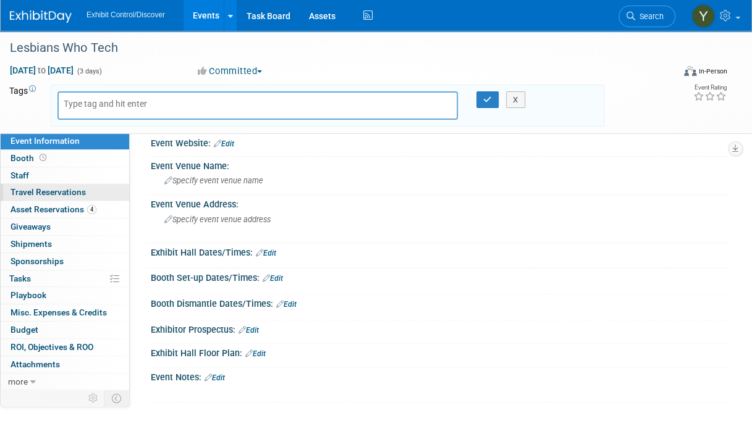
click at [37, 188] on span "Travel Reservations 0" at bounding box center [48, 192] width 75 height 10
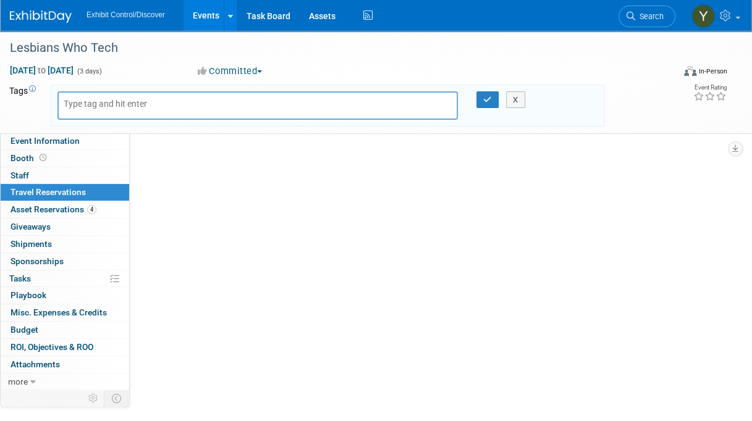
scroll to position [0, 0]
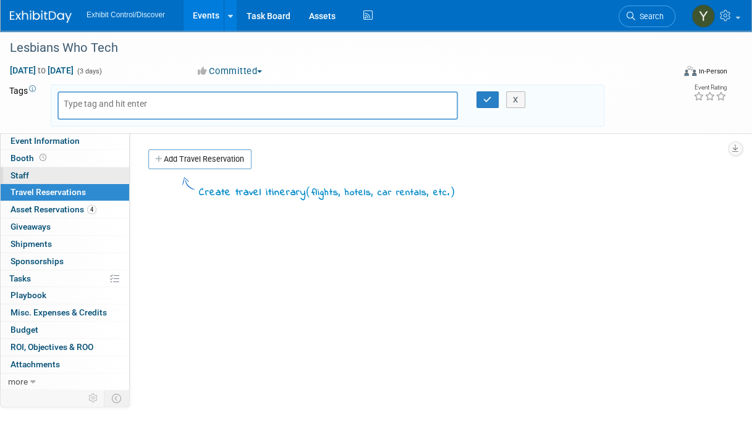
click at [61, 174] on link "0 Staff 0" at bounding box center [65, 175] width 128 height 17
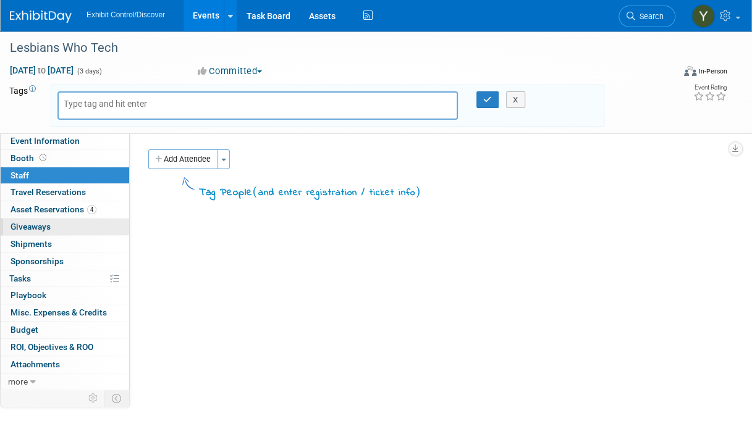
click at [72, 220] on link "0 Giveaways 0" at bounding box center [65, 227] width 128 height 17
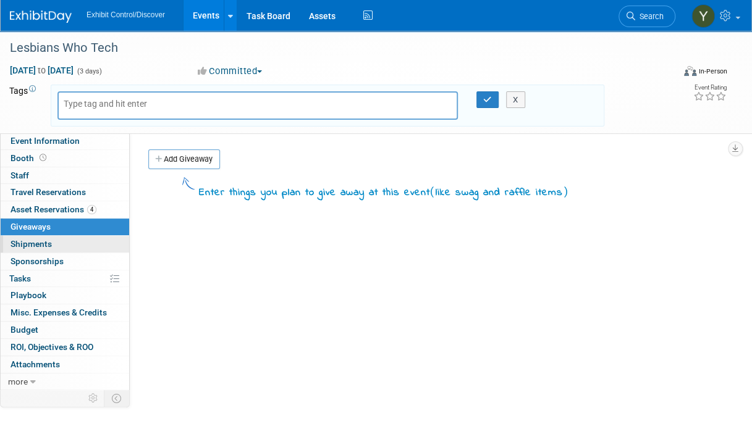
click at [68, 242] on link "0 Shipments 0" at bounding box center [65, 244] width 128 height 17
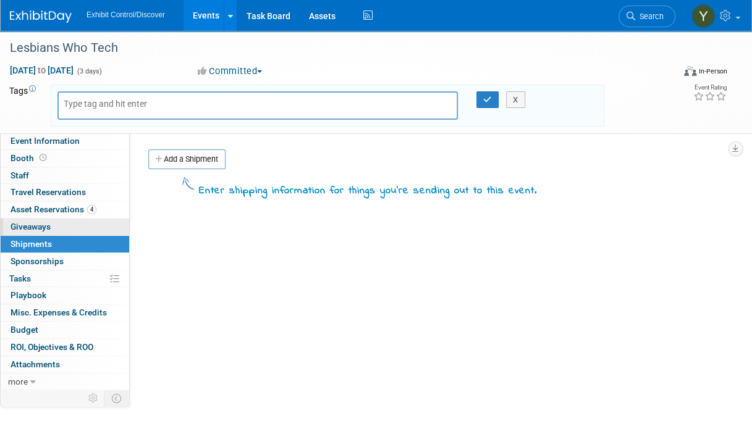
click at [81, 222] on link "0 Giveaways 0" at bounding box center [65, 227] width 128 height 17
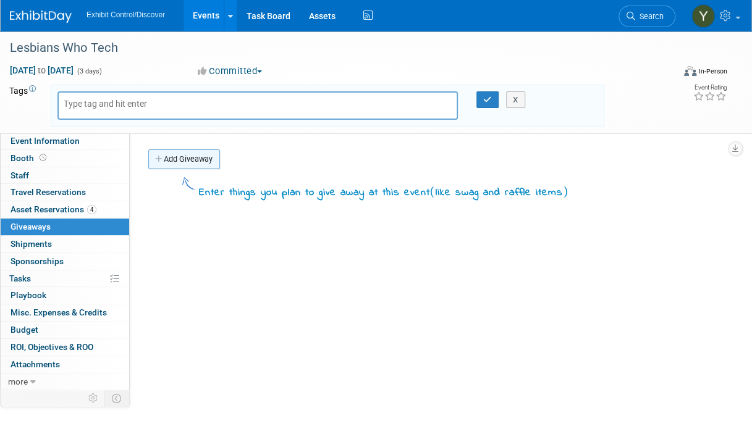
click at [175, 166] on link "Add Giveaway" at bounding box center [184, 159] width 72 height 20
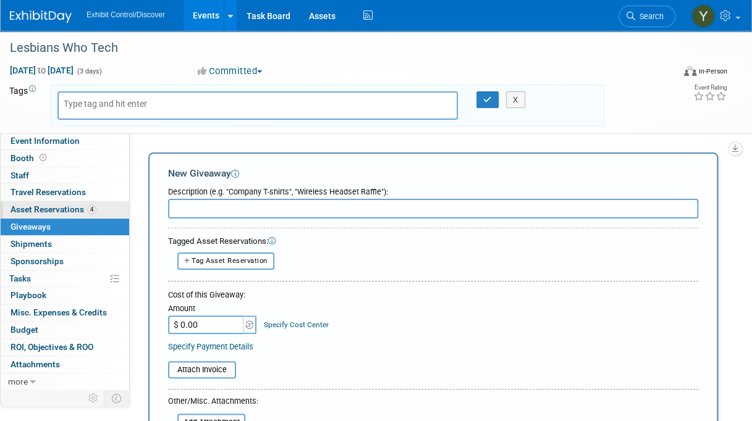
click at [64, 210] on span "Asset Reservations 4" at bounding box center [54, 209] width 86 height 10
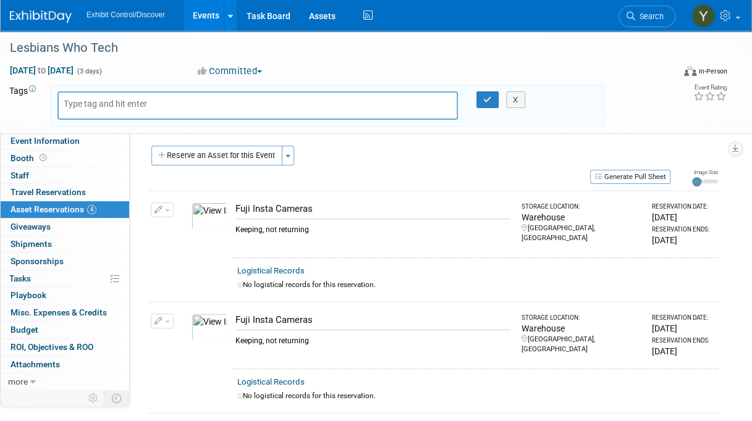
scroll to position [3, 0]
click at [162, 208] on icon "button" at bounding box center [158, 211] width 9 height 8
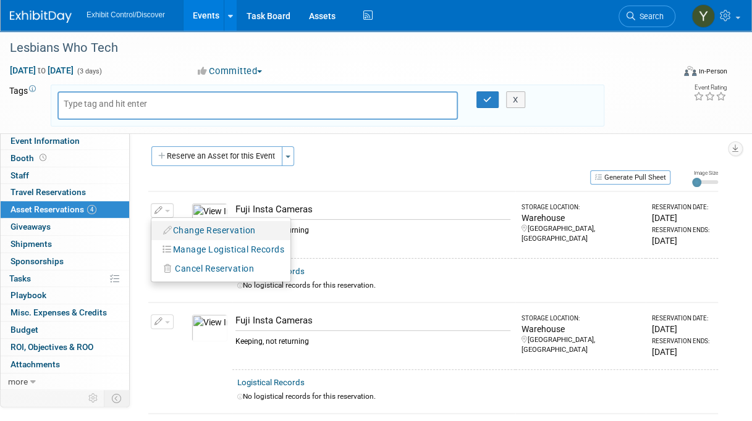
click at [243, 229] on button "Change Reservation" at bounding box center [210, 230] width 104 height 17
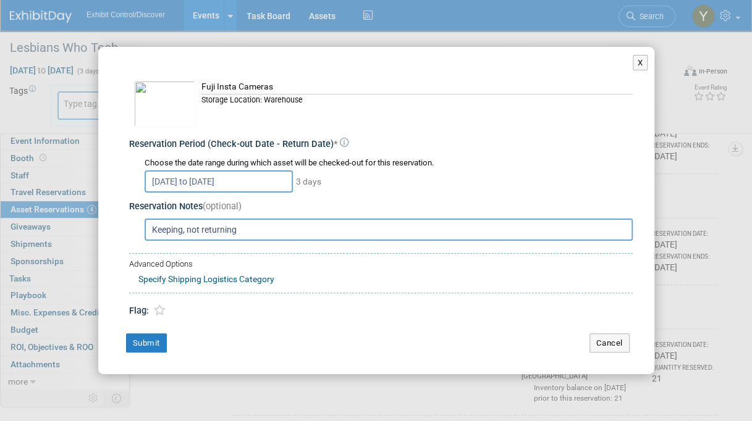
scroll to position [201, 0]
click at [261, 280] on link "Specify Shipping Logistics Category" at bounding box center [206, 279] width 136 height 10
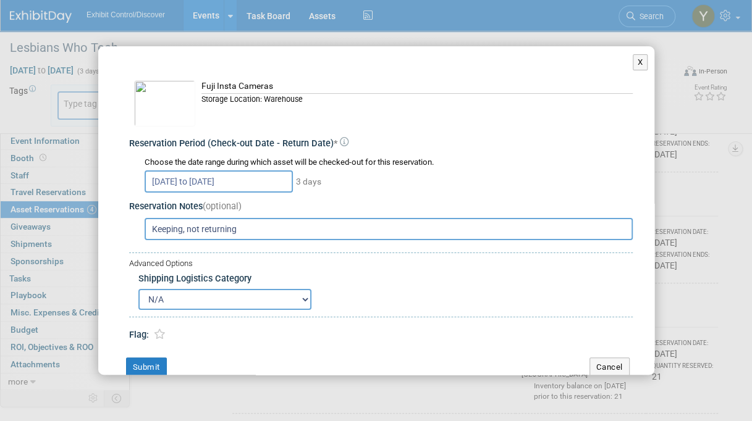
click at [250, 289] on select "N/A Advance Warehouse Direct Shipment Other" at bounding box center [224, 299] width 173 height 21
click at [353, 289] on div "N/A Advance Warehouse Direct Shipment Other" at bounding box center [385, 299] width 494 height 21
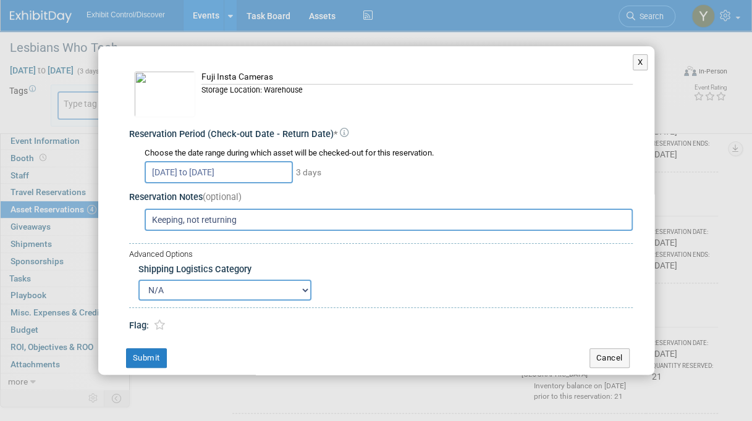
scroll to position [0, 0]
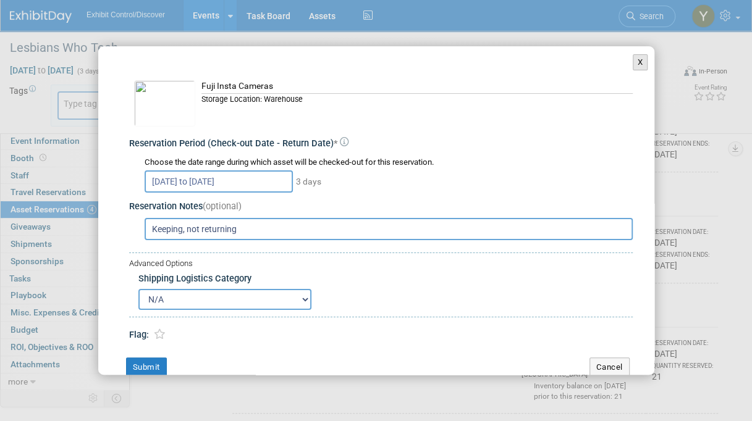
click at [633, 59] on button "X" at bounding box center [640, 62] width 15 height 16
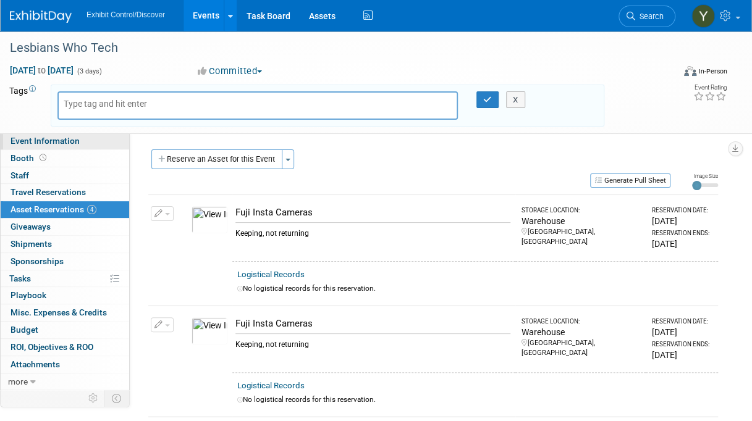
click at [69, 140] on span "Event Information" at bounding box center [45, 141] width 69 height 10
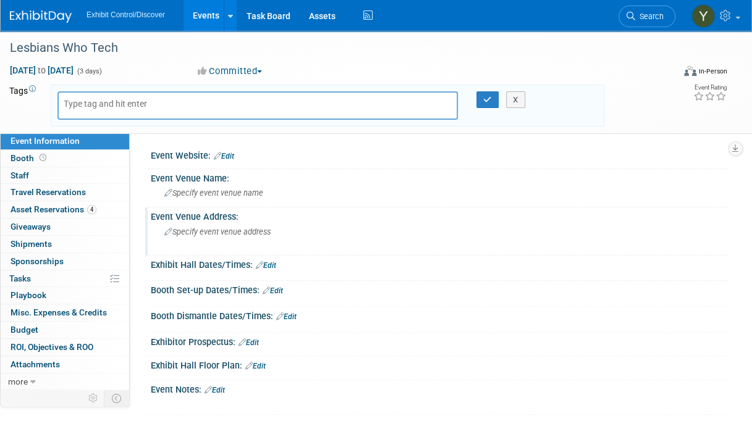
click at [223, 223] on div "Specify event venue address" at bounding box center [271, 236] width 222 height 28
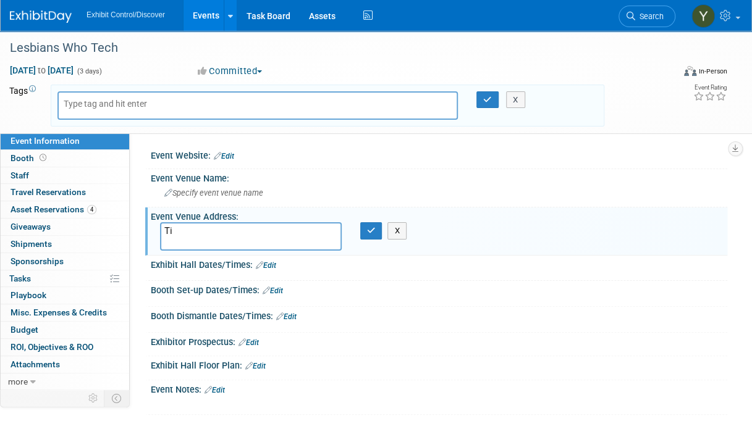
type textarea "T"
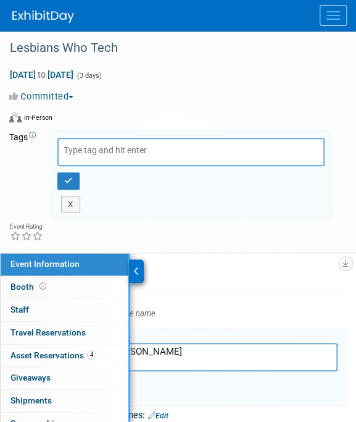
click at [279, 297] on div "Event Venue Name:" at bounding box center [195, 297] width 304 height 15
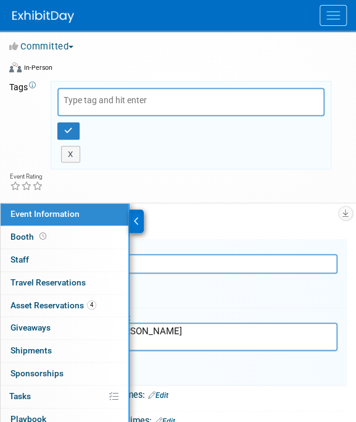
scroll to position [51, 0]
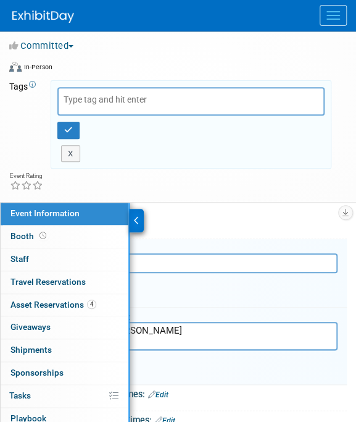
click at [267, 325] on textarea "Hotel Guest: Tiffany Leung" at bounding box center [195, 336] width 285 height 28
click at [137, 212] on div at bounding box center [137, 220] width 14 height 23
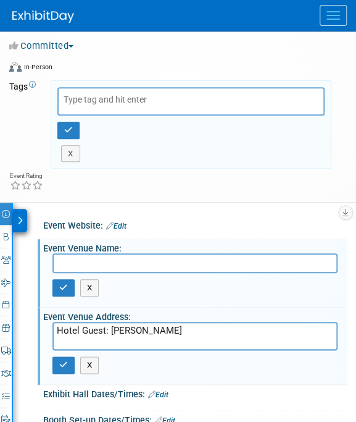
click at [181, 326] on textarea "Hotel Guest: Tiffany Leung" at bounding box center [195, 336] width 285 height 28
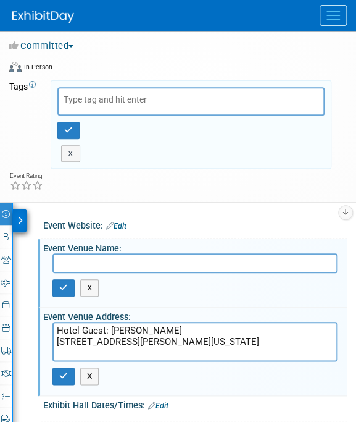
click at [172, 326] on textarea "Hotel Guest: Tiffany Leung 26 Ann St, New York, NY 10038" at bounding box center [195, 342] width 285 height 40
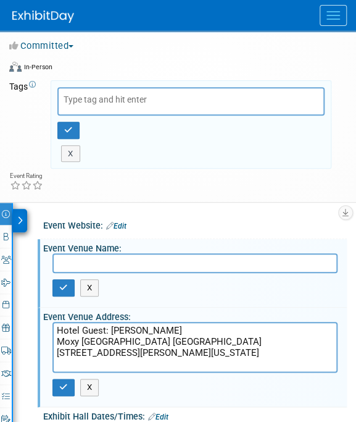
click at [178, 328] on textarea "Hotel Guest: Tiffany Leung Moxy NYC Downtown 26 Ann St, New York, NY 10038" at bounding box center [195, 347] width 285 height 51
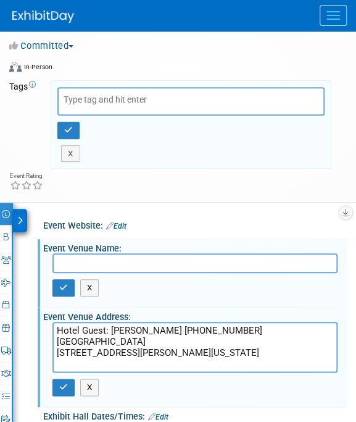
click at [243, 335] on textarea "Hotel Guest: Tiffany Leung (630) 570-1247 Moxy NYC Downtown 26 Ann St, New York…" at bounding box center [195, 347] width 285 height 51
click at [217, 347] on textarea "Hotel Guest: Tiffany Leung (630) 570-1247 Moxy NYC Downtown 26 Ann St, New York…" at bounding box center [195, 347] width 285 height 51
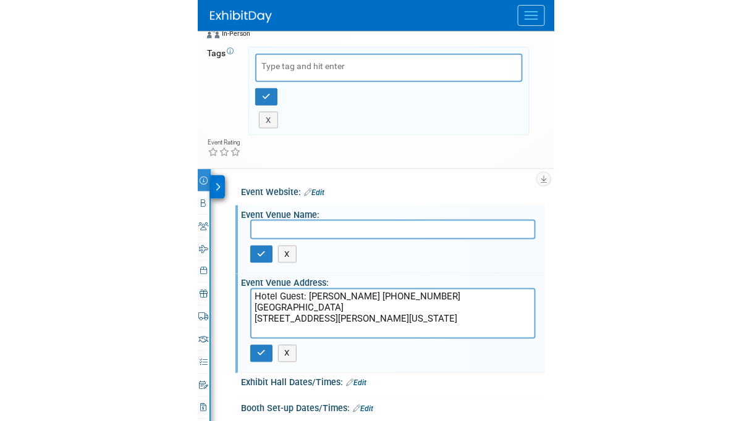
scroll to position [89, 0]
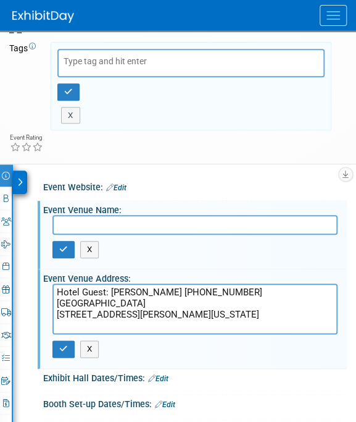
click at [201, 306] on textarea "Hotel Guest: Tiffany Leung (630) 570-1247 Moxy NYC Downtown 26 Ann St, New York…" at bounding box center [195, 309] width 285 height 51
click at [221, 323] on textarea "Hotel Guest: Tiffany Leung (630) 570-1247 Moxy NYC Downtown 26 Ann St, New York…" at bounding box center [195, 309] width 285 height 51
click at [230, 326] on textarea "Hotel Guest: Tiffany Leung (630) 570-1247 Moxy NYC Downtown 26 Ann St, New York…" at bounding box center [195, 309] width 285 height 51
click at [201, 322] on textarea "Hotel Guest: Tiffany Leung (630) 570-1247 Moxy NYC Downtown 26 Ann St, New York…" at bounding box center [195, 309] width 285 height 51
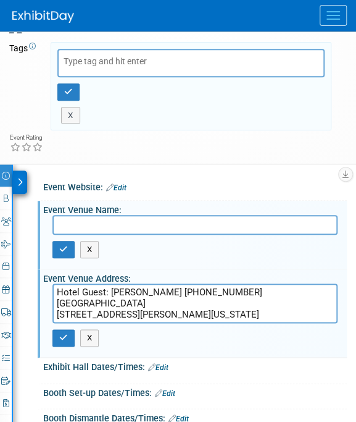
click at [108, 287] on textarea "Hotel Guest: Tiffany Leung (630) 570-1247 Moxy NYC Downtown 26 Ann St, New York…" at bounding box center [195, 304] width 285 height 40
click at [218, 312] on textarea "Hotel Guest - Tiffany Leung (630) 570-1247 Moxy NYC Downtown 26 Ann St, New Yor…" at bounding box center [195, 304] width 285 height 40
type textarea "Hotel Guest - Tiffany Leung (630) 570-1247 Moxy NYC Downtown 26 Ann St, New Yor…"
click at [65, 339] on button "button" at bounding box center [64, 337] width 22 height 17
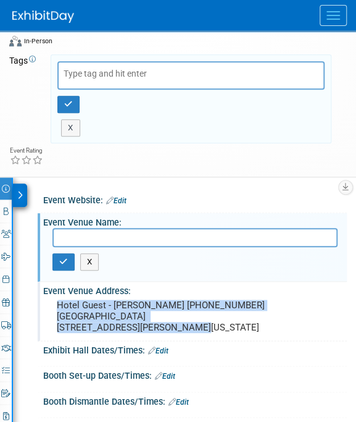
drag, startPoint x: 188, startPoint y: 319, endPoint x: 58, endPoint y: 297, distance: 131.6
click at [58, 300] on pre "Hotel Guest - Tiffany Leung (630) 570-1247 Moxy NYC Downtown 26 Ann St, New Yor…" at bounding box center [195, 316] width 277 height 33
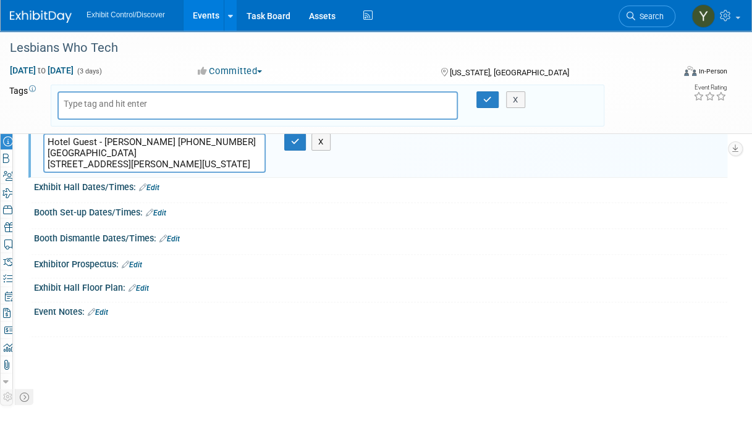
scroll to position [0, 0]
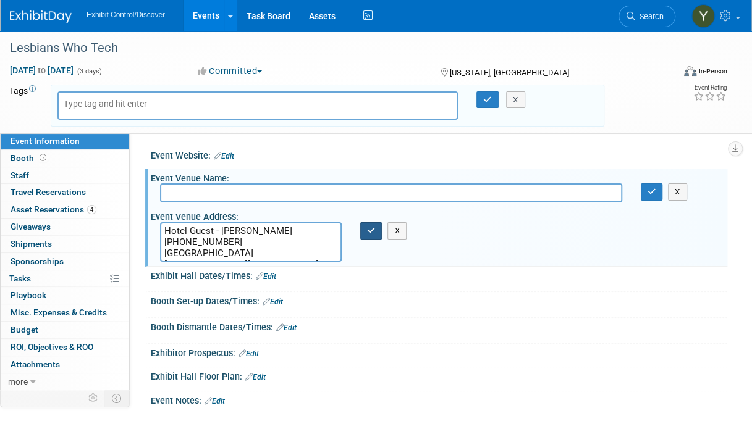
click at [373, 234] on icon "button" at bounding box center [371, 231] width 9 height 8
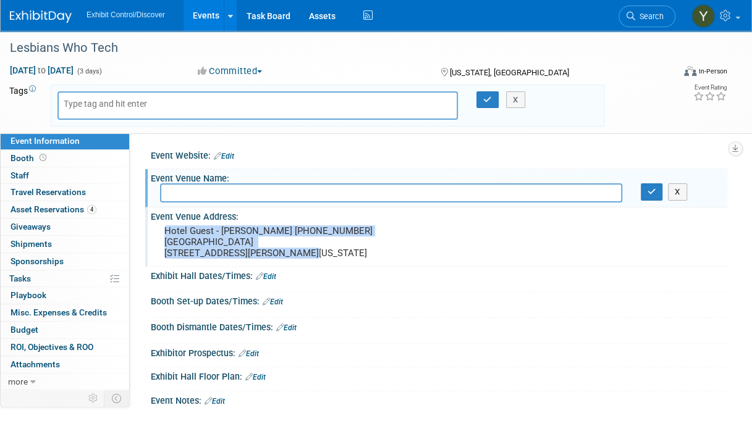
drag, startPoint x: 303, startPoint y: 255, endPoint x: 164, endPoint y: 232, distance: 140.8
click at [164, 232] on div "Hotel Guest - Tiffany Leung (630) 570-1247 Moxy NYC Downtown 26 Ann St, New Yor…" at bounding box center [271, 242] width 222 height 40
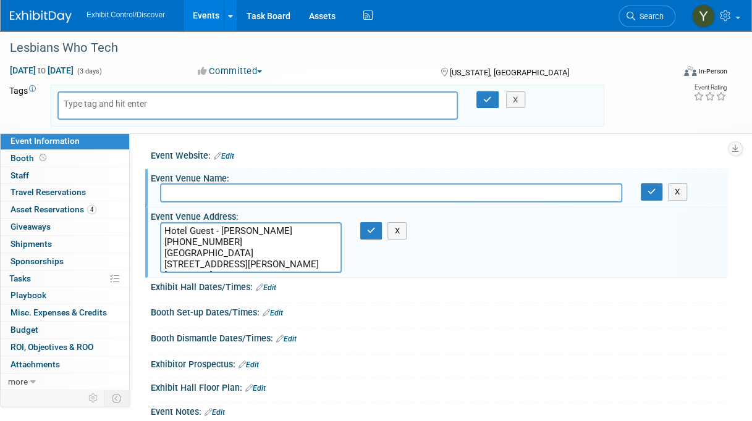
drag, startPoint x: 298, startPoint y: 267, endPoint x: 162, endPoint y: 262, distance: 136.0
click at [162, 262] on textarea "Hotel Guest - Tiffany Leung (630) 570-1247 Moxy NYC Downtown 26 Ann St, New Yor…" at bounding box center [251, 247] width 182 height 51
click at [366, 234] on button "button" at bounding box center [371, 230] width 22 height 17
